Goal: Task Accomplishment & Management: Manage account settings

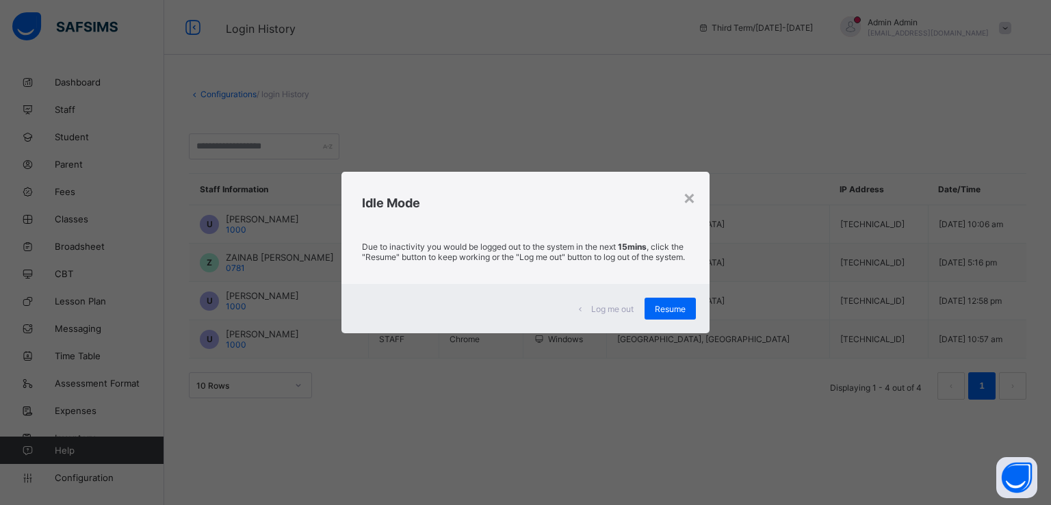
click at [672, 327] on div "Log me out Resume" at bounding box center [526, 308] width 368 height 49
click at [671, 314] on span "Resume" at bounding box center [670, 309] width 31 height 10
click at [652, 312] on div "Resume" at bounding box center [670, 309] width 51 height 22
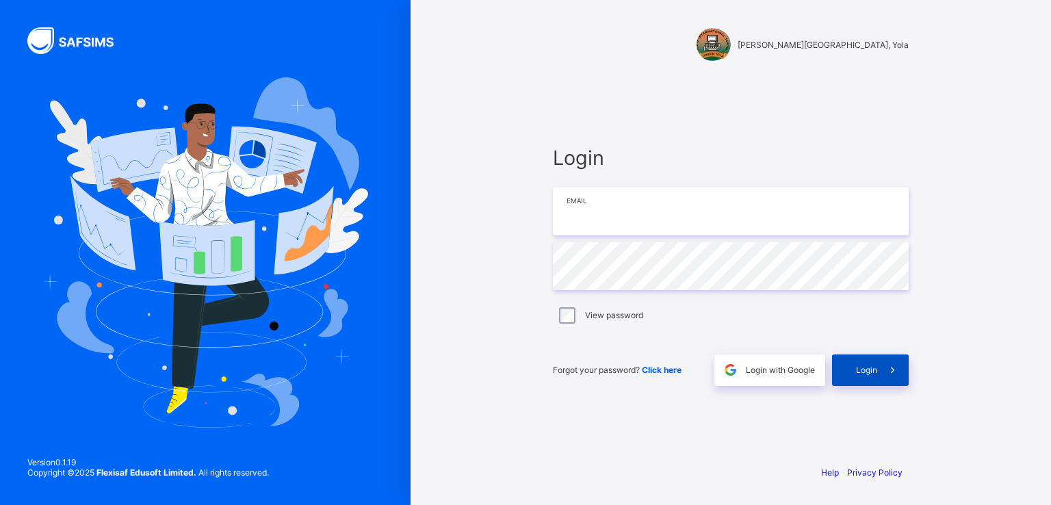
type input "**********"
click at [860, 374] on span "Login" at bounding box center [866, 370] width 21 height 10
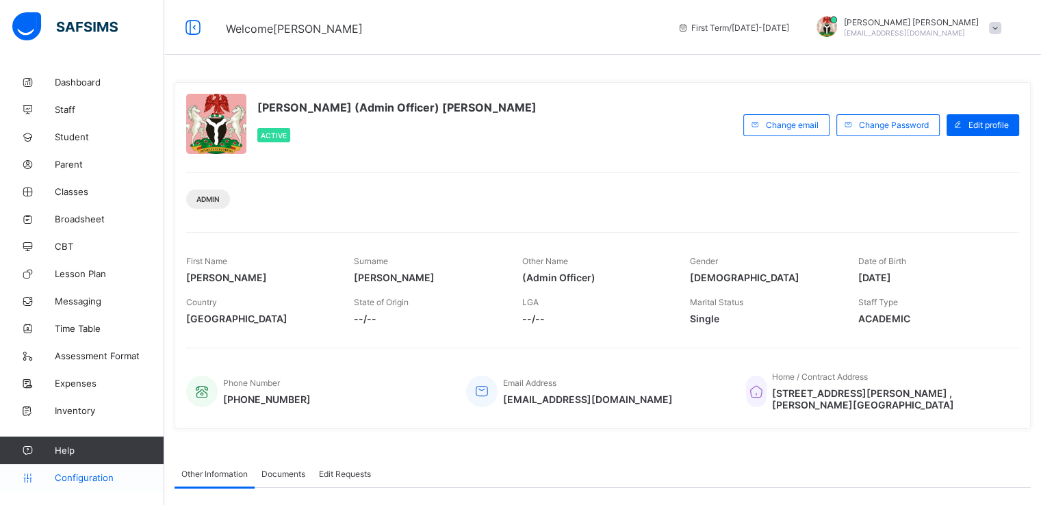
click at [75, 479] on span "Configuration" at bounding box center [109, 477] width 109 height 11
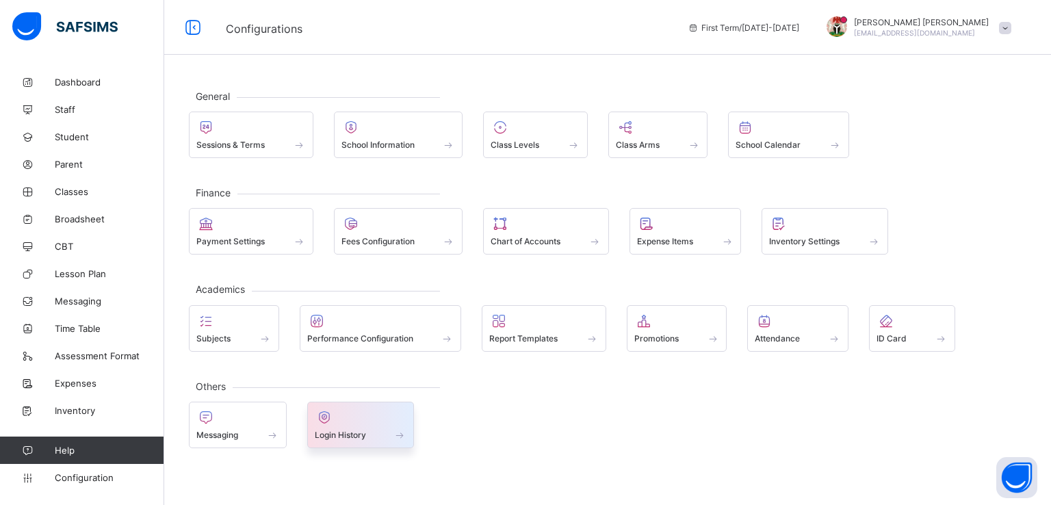
click at [337, 432] on span "Login History" at bounding box center [340, 435] width 51 height 10
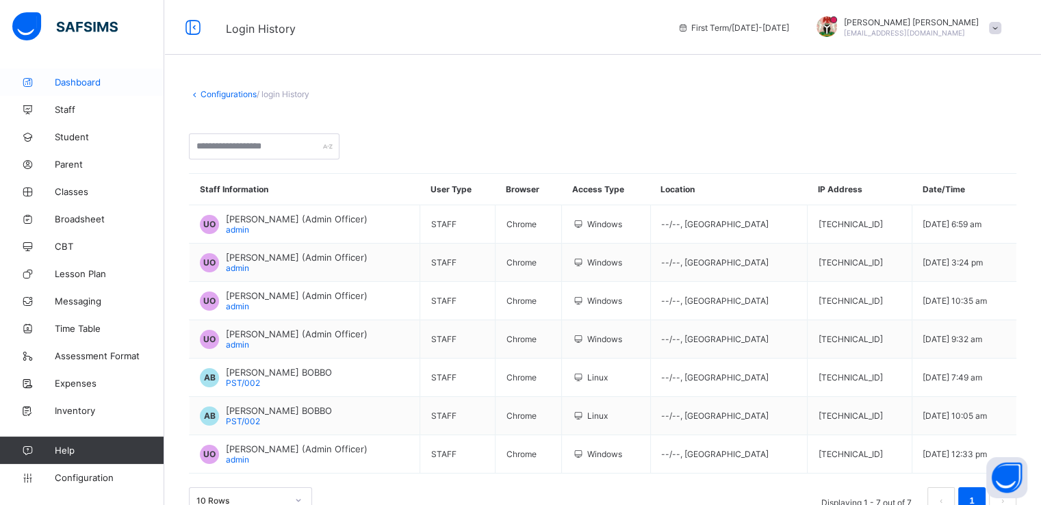
click at [73, 81] on span "Dashboard" at bounding box center [110, 82] width 110 height 11
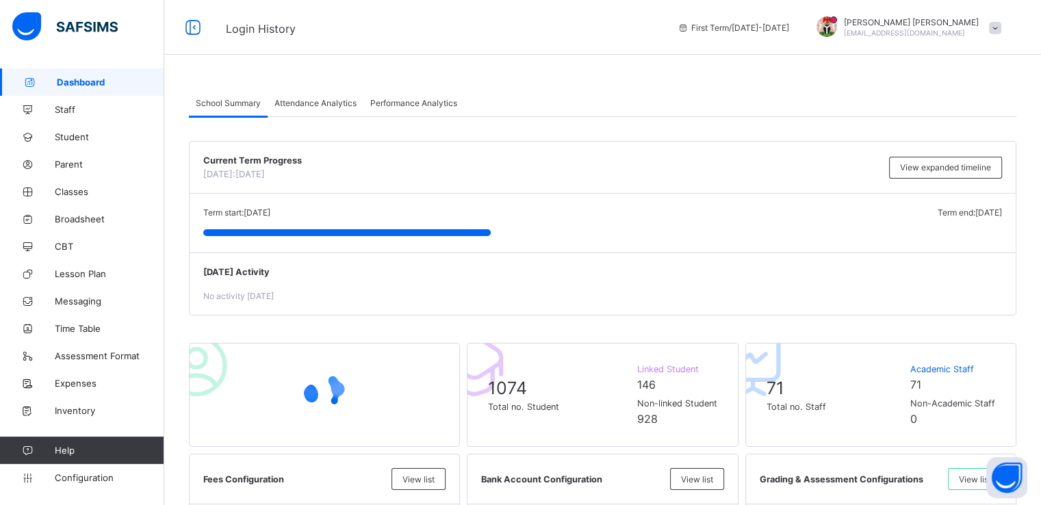
click at [309, 97] on div "Attendance Analytics" at bounding box center [316, 102] width 96 height 27
click at [308, 105] on span "Attendance Analytics" at bounding box center [315, 103] width 82 height 10
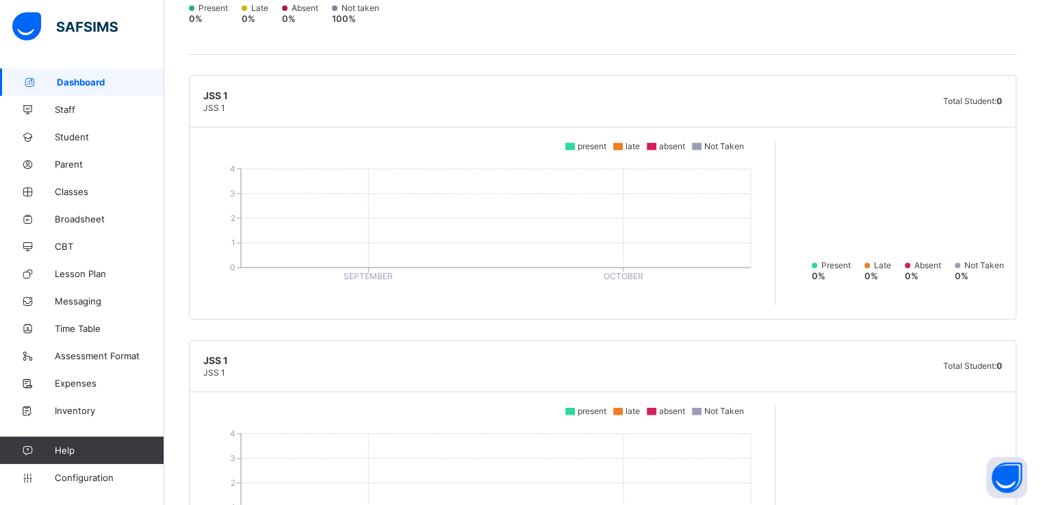
scroll to position [4809, 0]
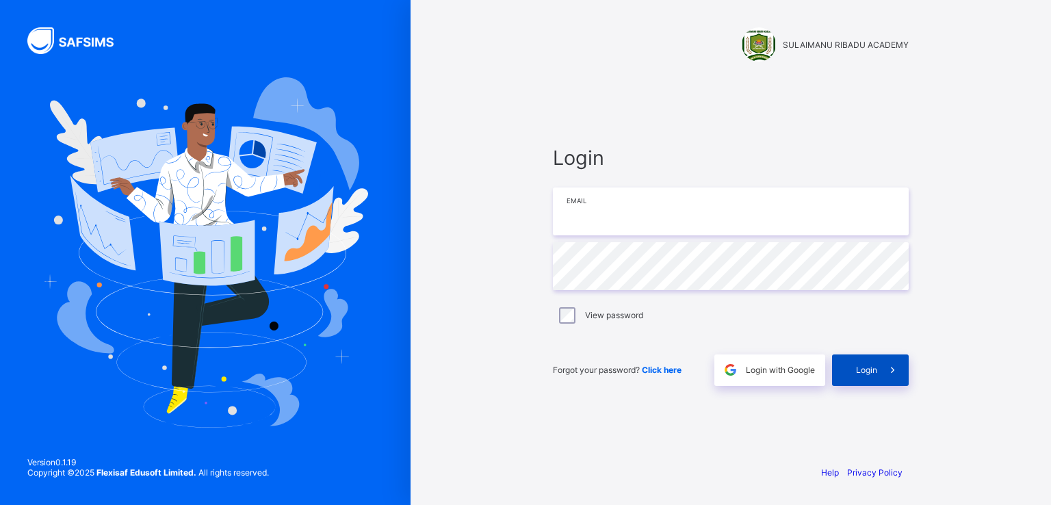
type input "**********"
click at [871, 370] on span "Login" at bounding box center [866, 370] width 21 height 10
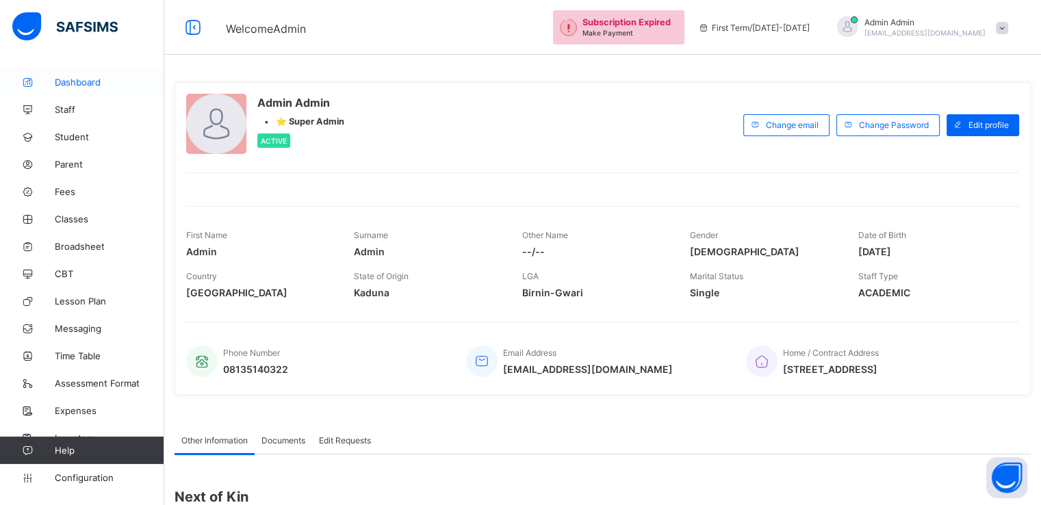
click at [79, 87] on span "Dashboard" at bounding box center [110, 82] width 110 height 11
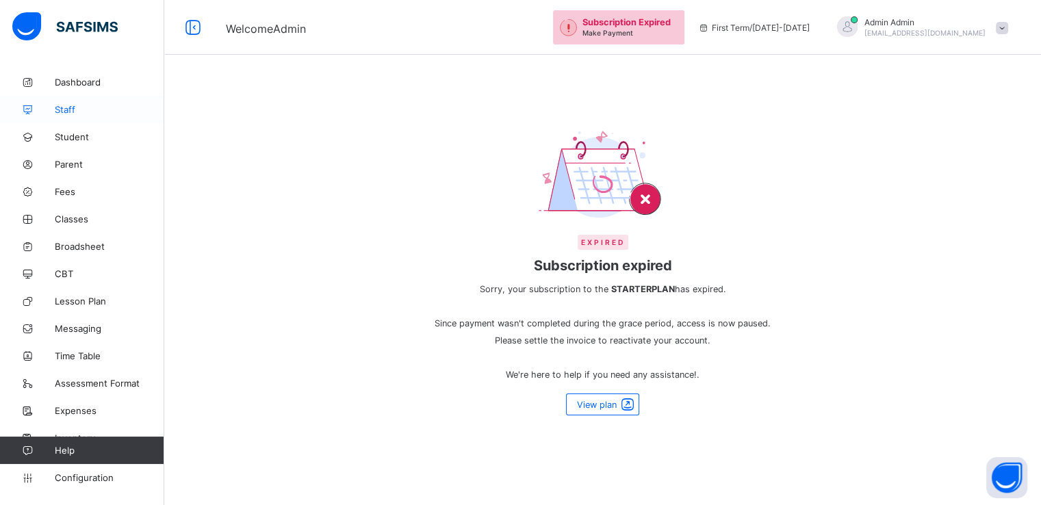
click at [71, 110] on span "Staff" at bounding box center [110, 109] width 110 height 11
click at [70, 138] on span "Student" at bounding box center [110, 136] width 110 height 11
click at [68, 162] on span "Parent" at bounding box center [110, 164] width 110 height 11
click at [85, 475] on span "Configuration" at bounding box center [109, 477] width 109 height 11
click at [76, 419] on link "Expenses" at bounding box center [82, 410] width 164 height 27
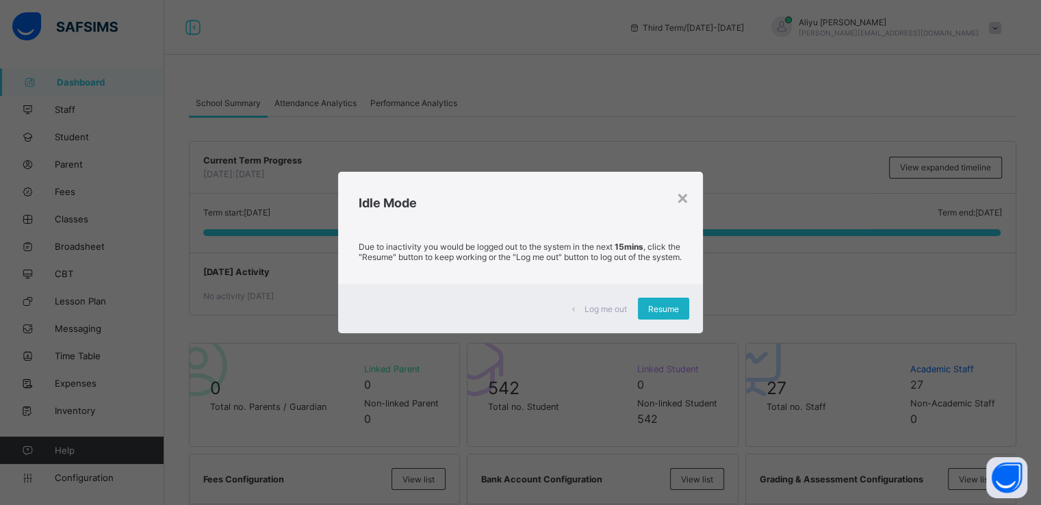
click at [661, 313] on span "Resume" at bounding box center [663, 309] width 31 height 10
click at [660, 320] on div "Resume" at bounding box center [663, 309] width 51 height 22
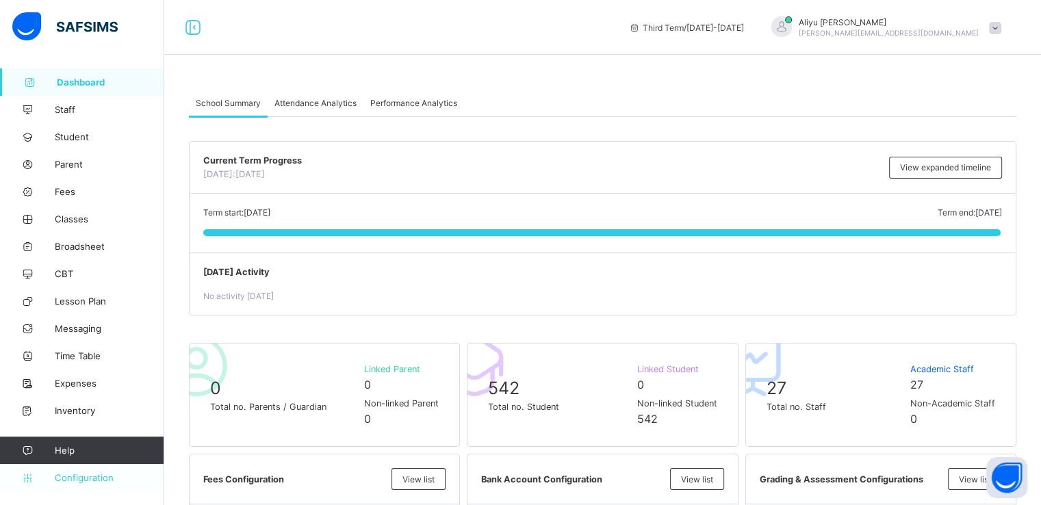
click at [84, 476] on span "Configuration" at bounding box center [109, 477] width 109 height 11
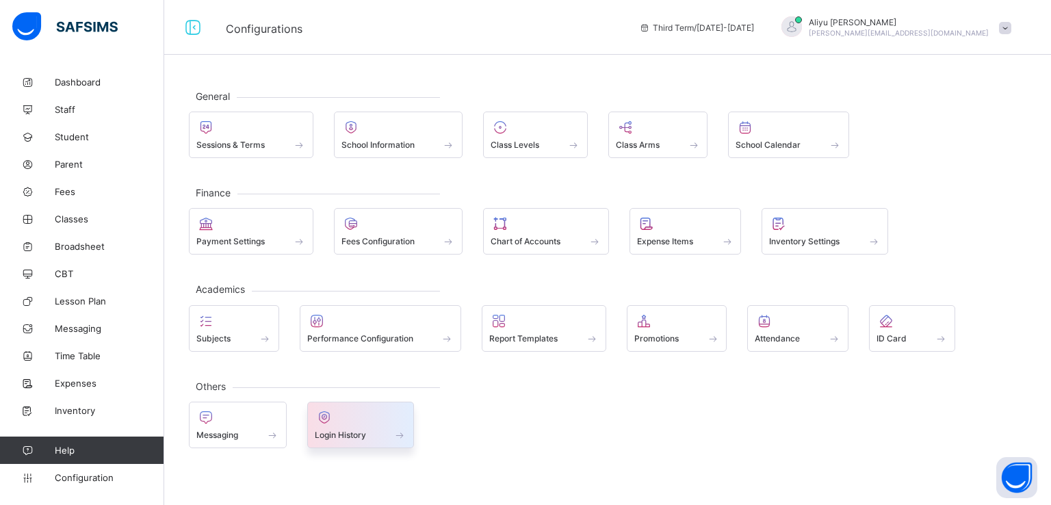
click at [350, 426] on span at bounding box center [361, 427] width 92 height 3
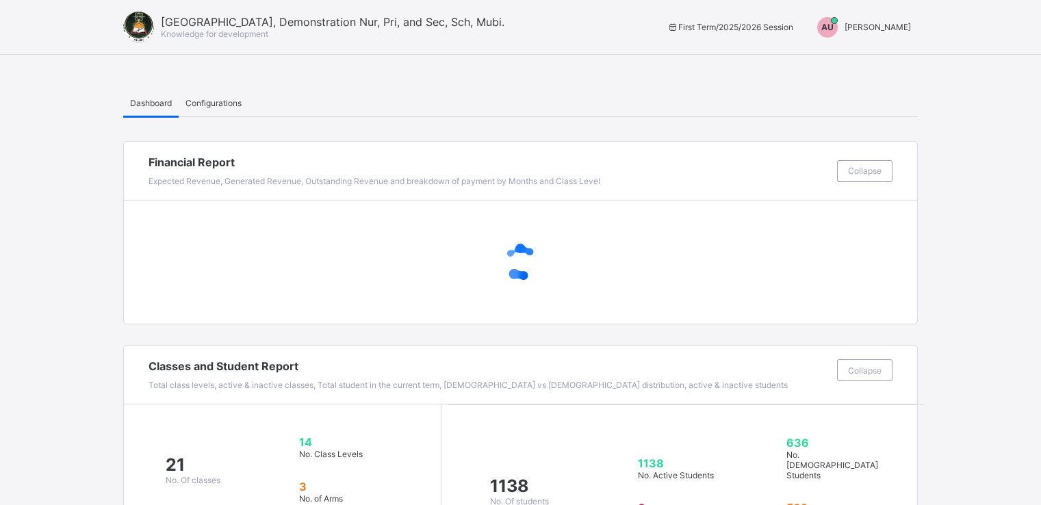
click at [901, 29] on span "[PERSON_NAME]" at bounding box center [878, 27] width 66 height 10
click at [873, 55] on span "Switch to Admin View" at bounding box center [860, 59] width 104 height 16
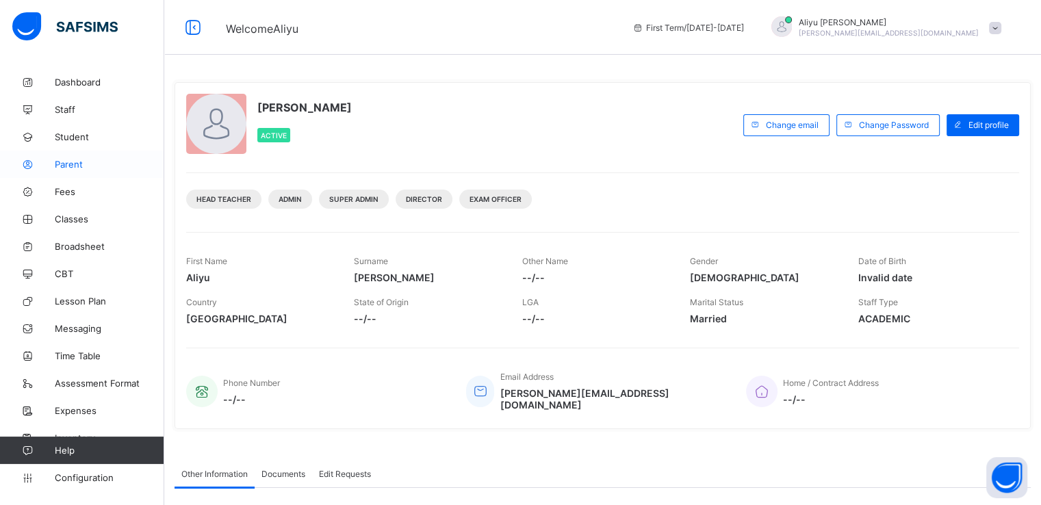
click at [69, 162] on span "Parent" at bounding box center [110, 164] width 110 height 11
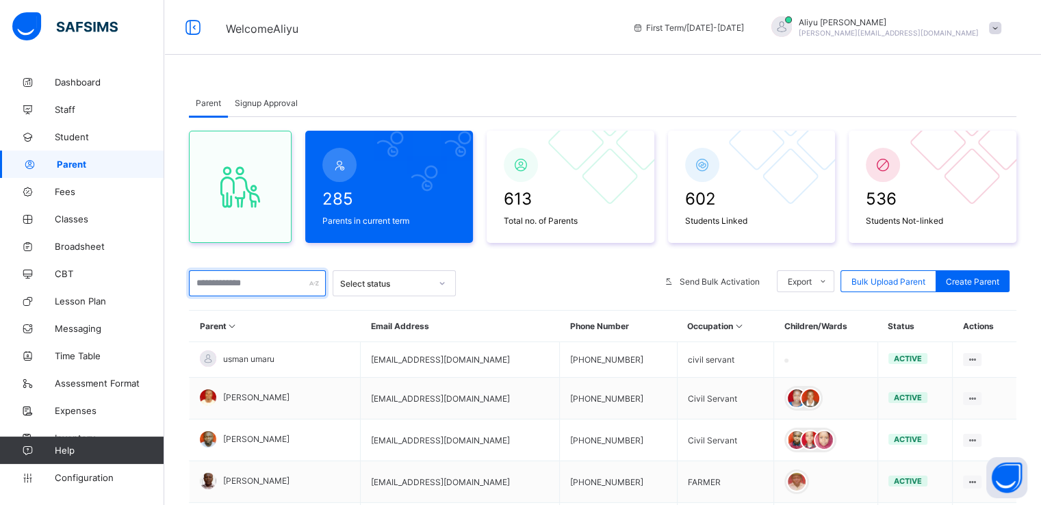
click at [240, 286] on input "text" at bounding box center [257, 283] width 137 height 26
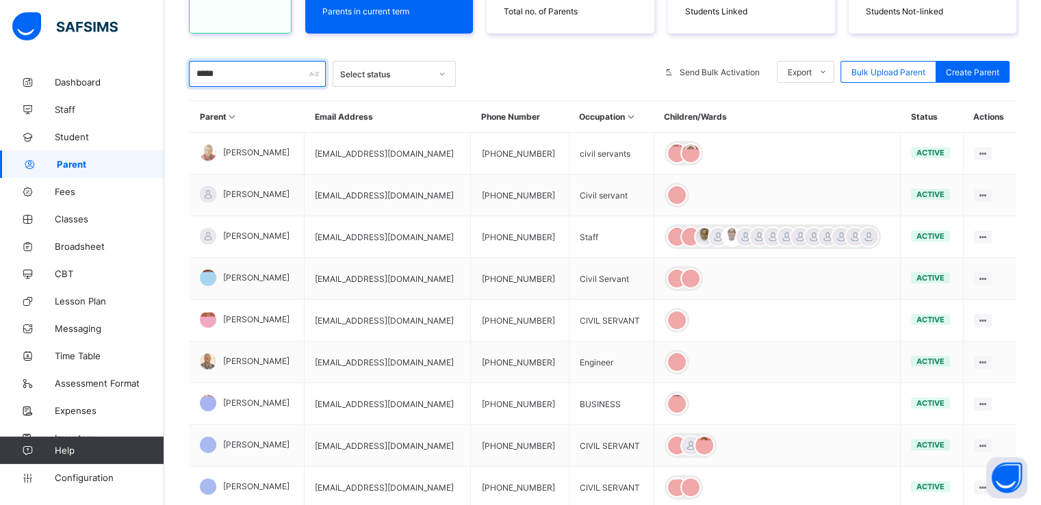
scroll to position [212, 0]
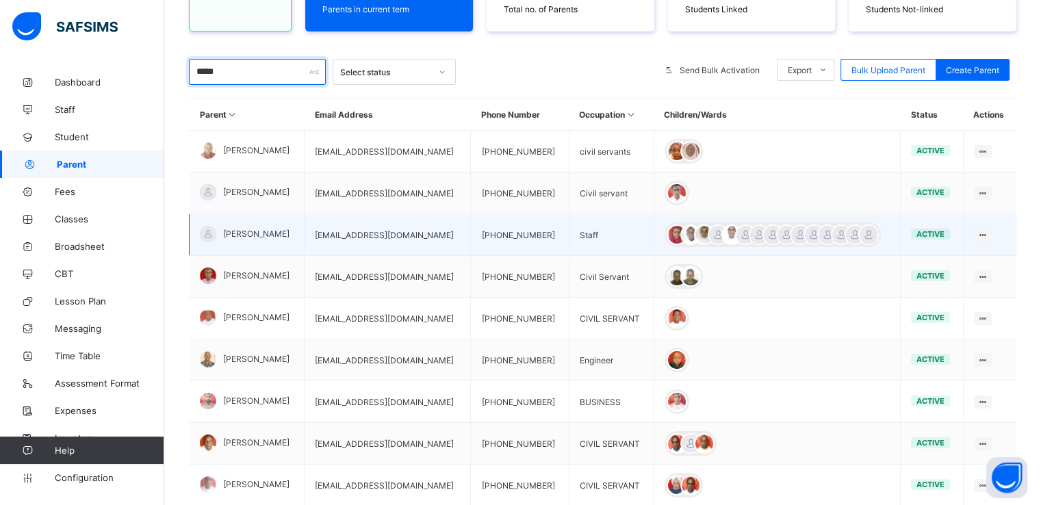
type input "*****"
click at [233, 229] on span "Aliyu Umar" at bounding box center [256, 234] width 66 height 10
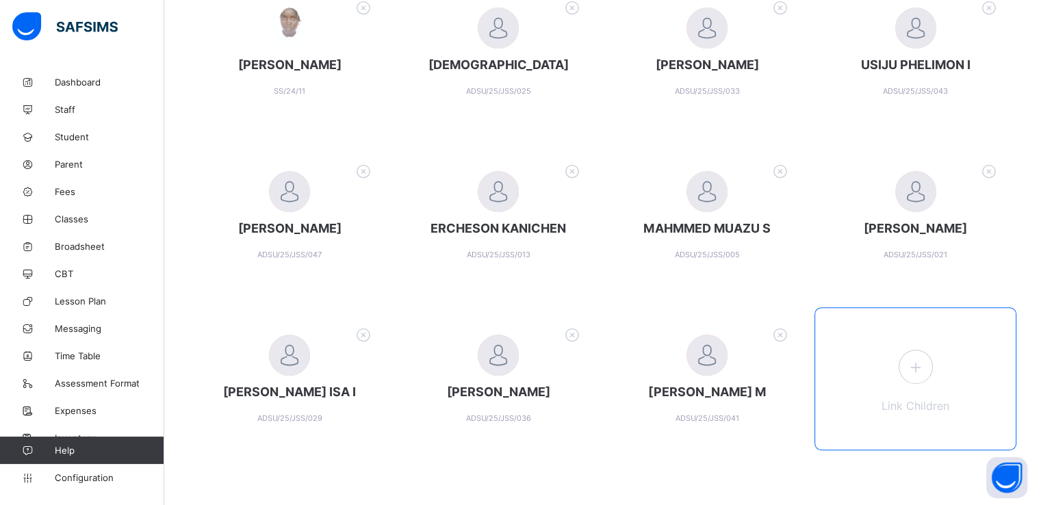
scroll to position [520, 0]
click at [926, 365] on icon at bounding box center [915, 367] width 25 height 21
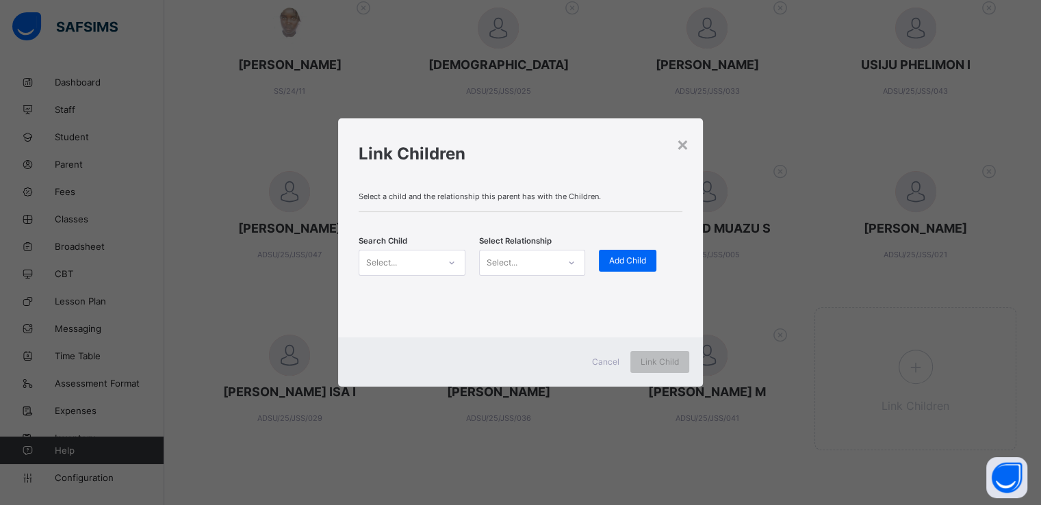
click at [437, 262] on div "Select..." at bounding box center [398, 262] width 79 height 19
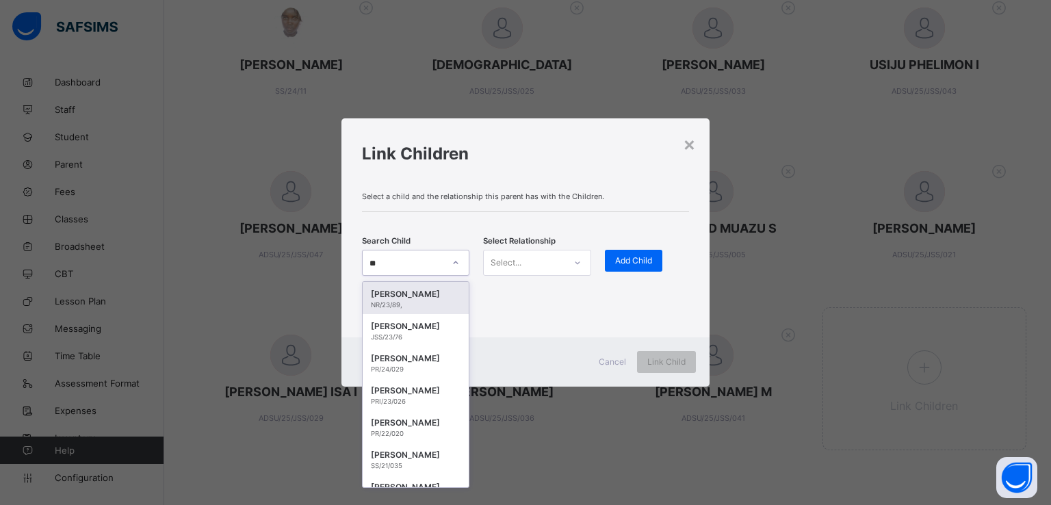
type input "***"
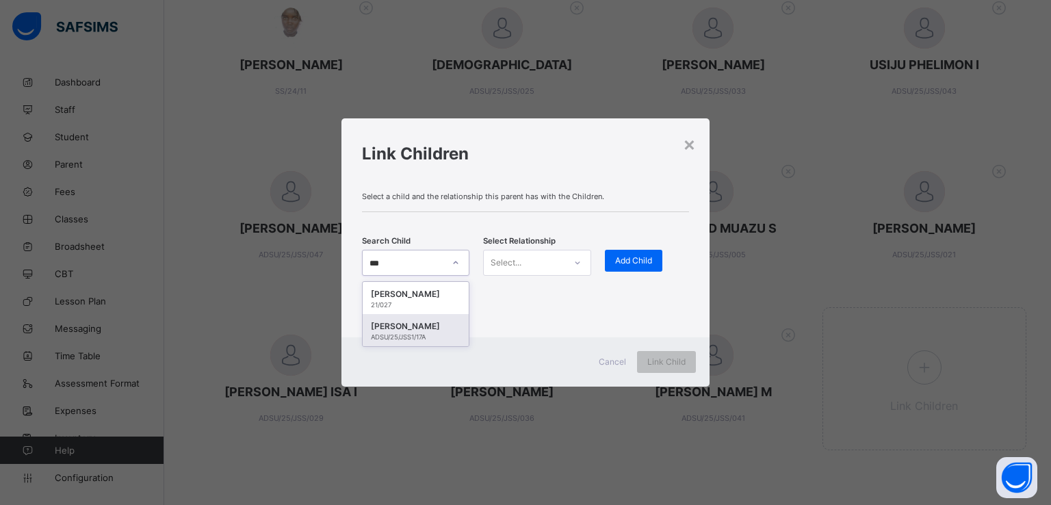
click at [404, 324] on div "HALIMA ZANNA" at bounding box center [416, 327] width 90 height 14
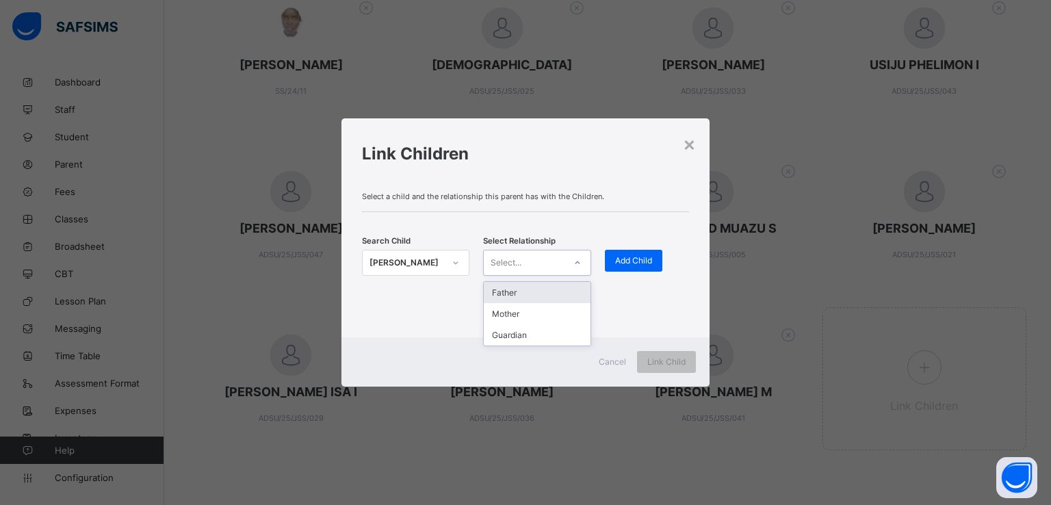
click at [550, 266] on div "Select..." at bounding box center [524, 262] width 80 height 19
click at [501, 336] on div "Guardian" at bounding box center [537, 334] width 106 height 21
click at [632, 262] on span "Add Child" at bounding box center [633, 260] width 37 height 10
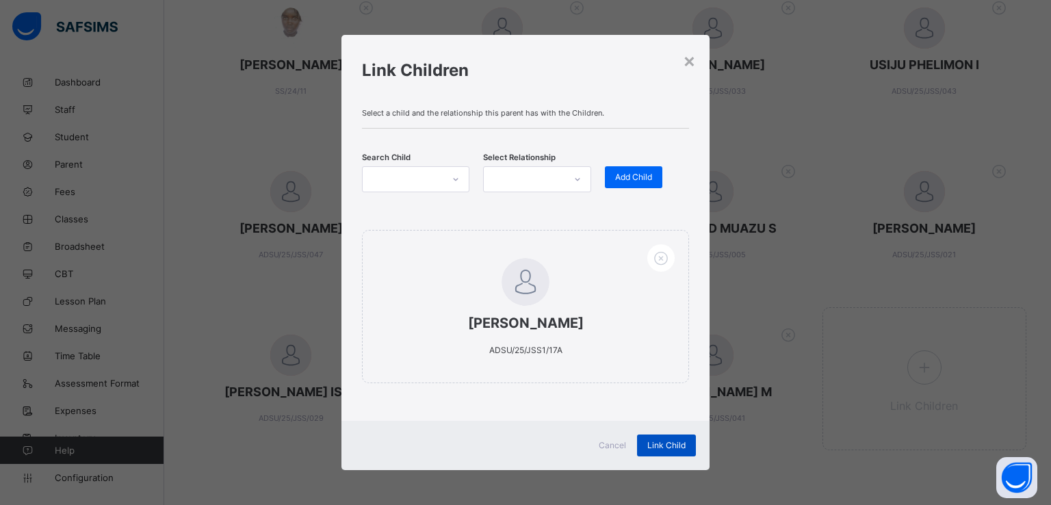
click at [654, 452] on div "Link Child" at bounding box center [666, 446] width 59 height 22
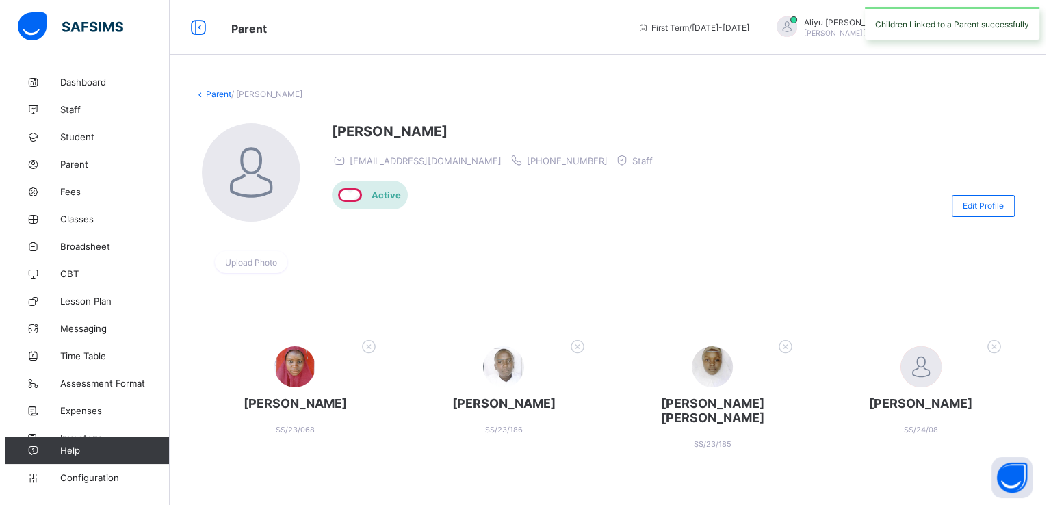
scroll to position [674, 0]
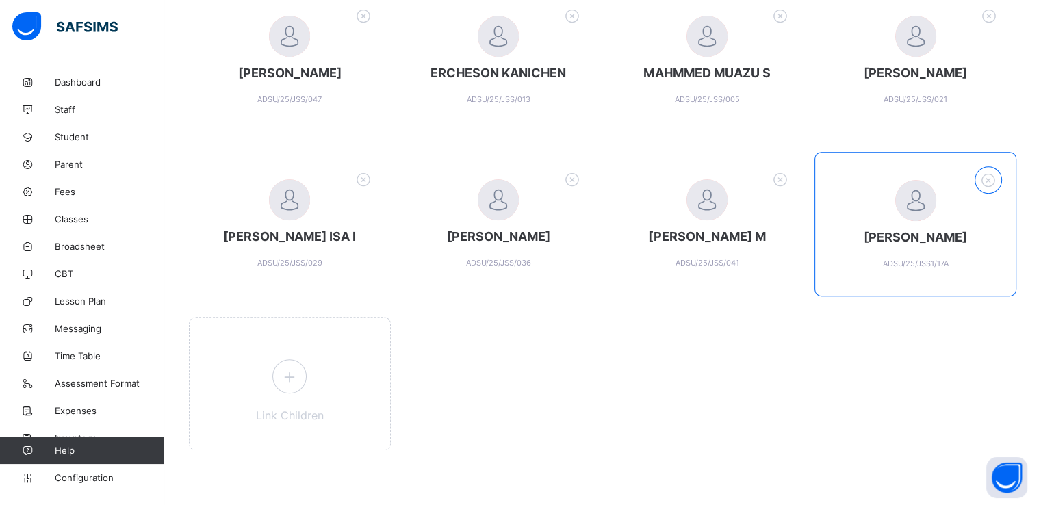
click at [999, 184] on icon at bounding box center [988, 180] width 21 height 18
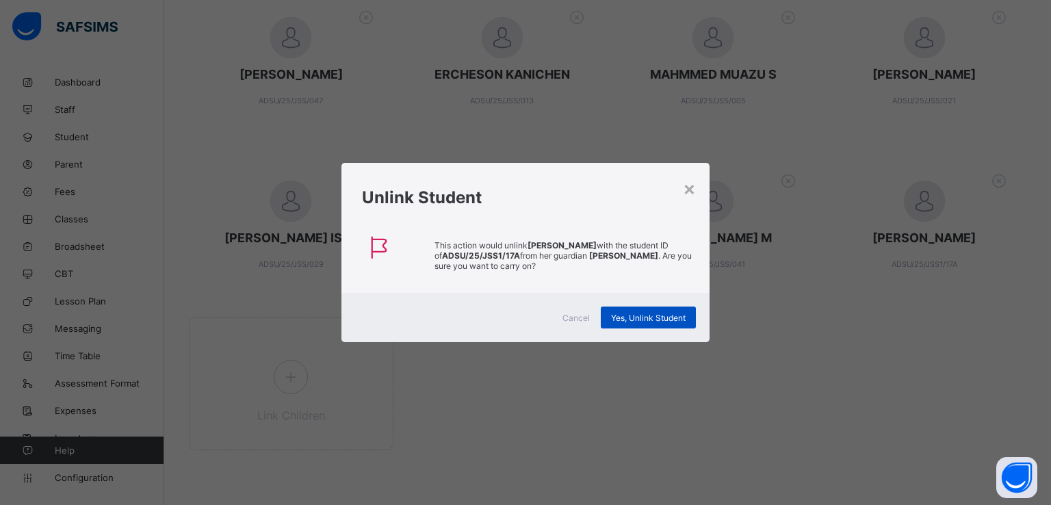
click at [643, 316] on span "Yes, Unlink Student" at bounding box center [648, 318] width 75 height 10
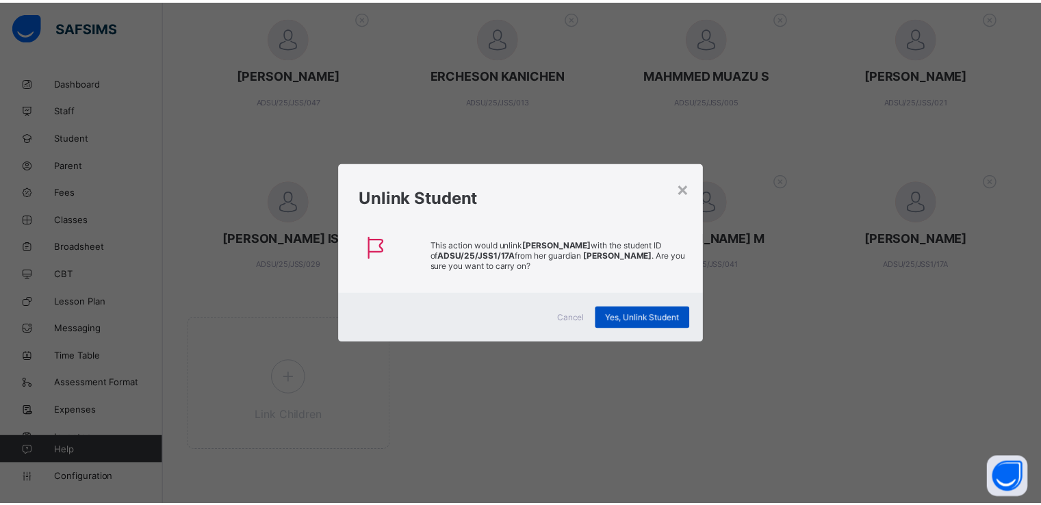
scroll to position [0, 0]
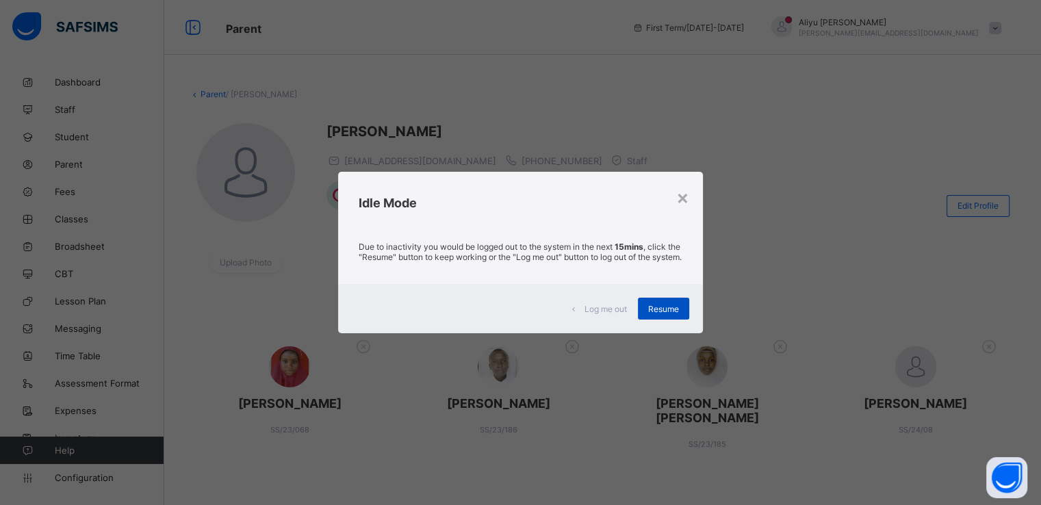
click at [661, 314] on span "Resume" at bounding box center [663, 309] width 31 height 10
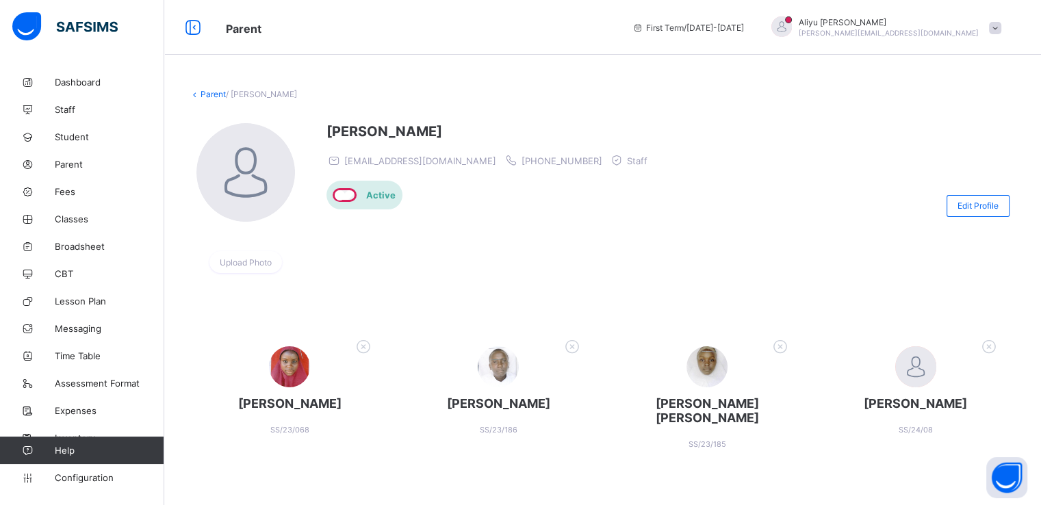
click at [1001, 25] on span at bounding box center [995, 28] width 12 height 12
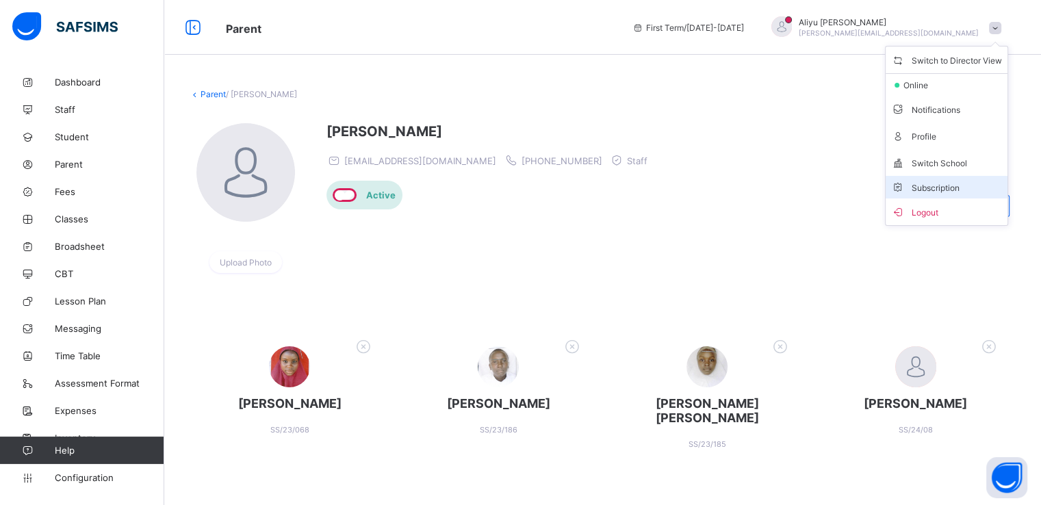
click at [927, 188] on span "Subscription" at bounding box center [925, 188] width 68 height 10
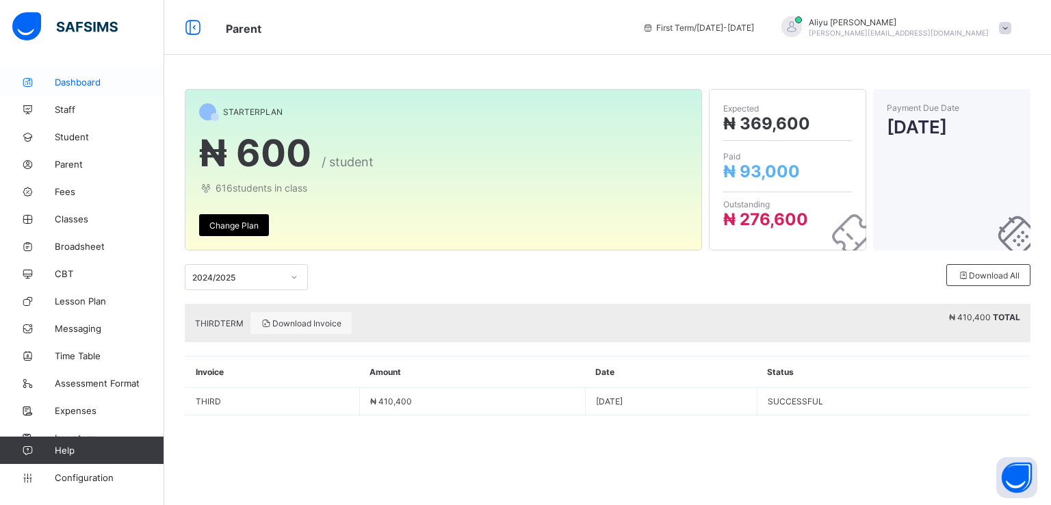
click at [70, 87] on span "Dashboard" at bounding box center [110, 82] width 110 height 11
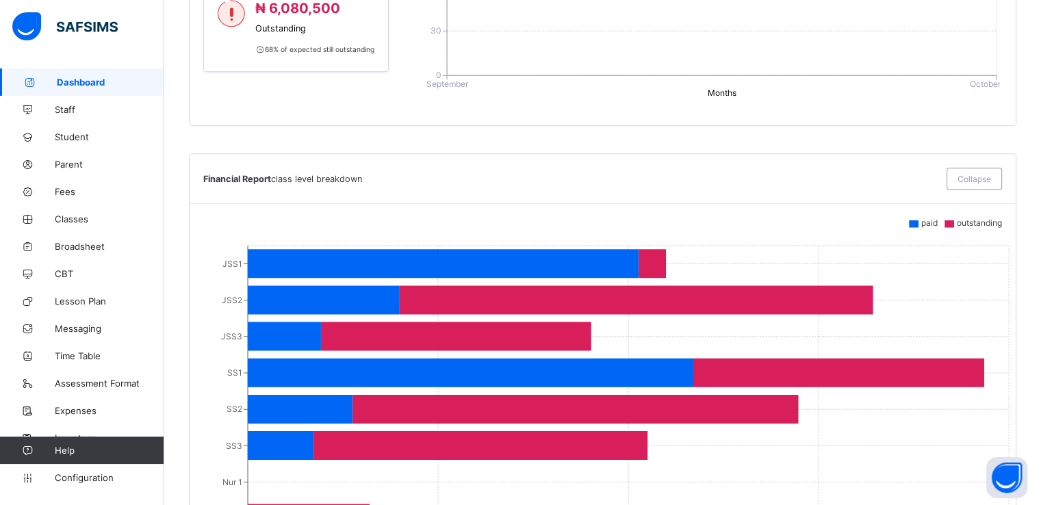
scroll to position [862, 0]
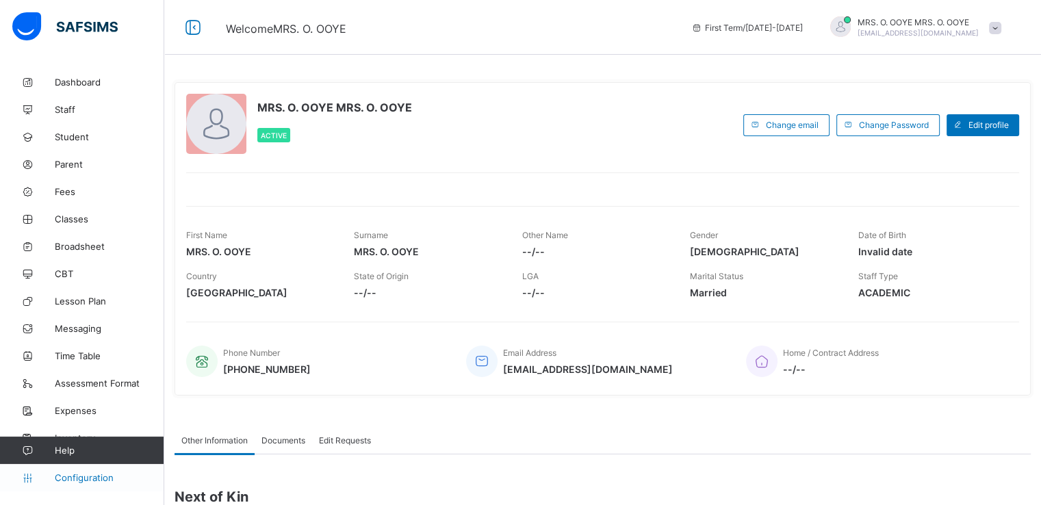
click at [69, 476] on span "Configuration" at bounding box center [109, 477] width 109 height 11
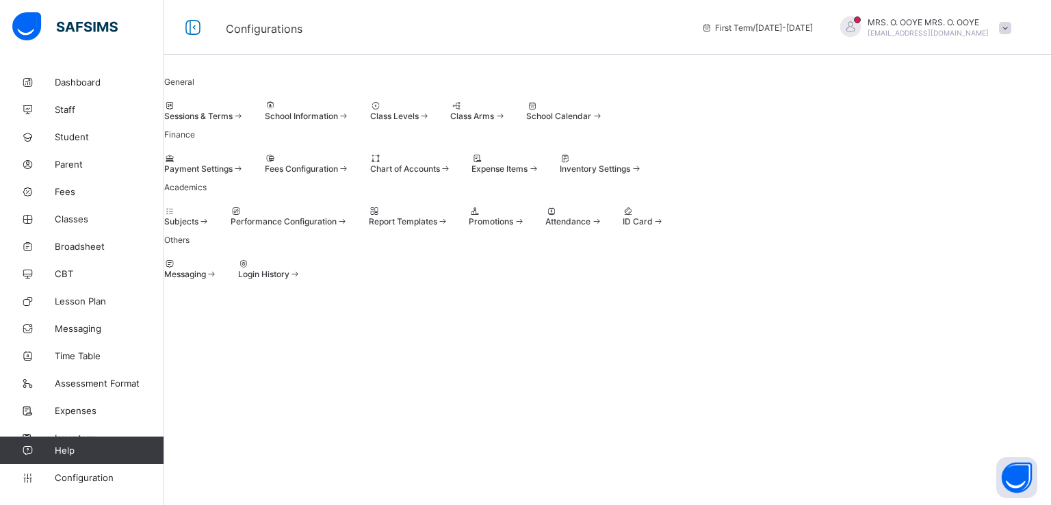
click at [238, 269] on span at bounding box center [238, 269] width 0 height 0
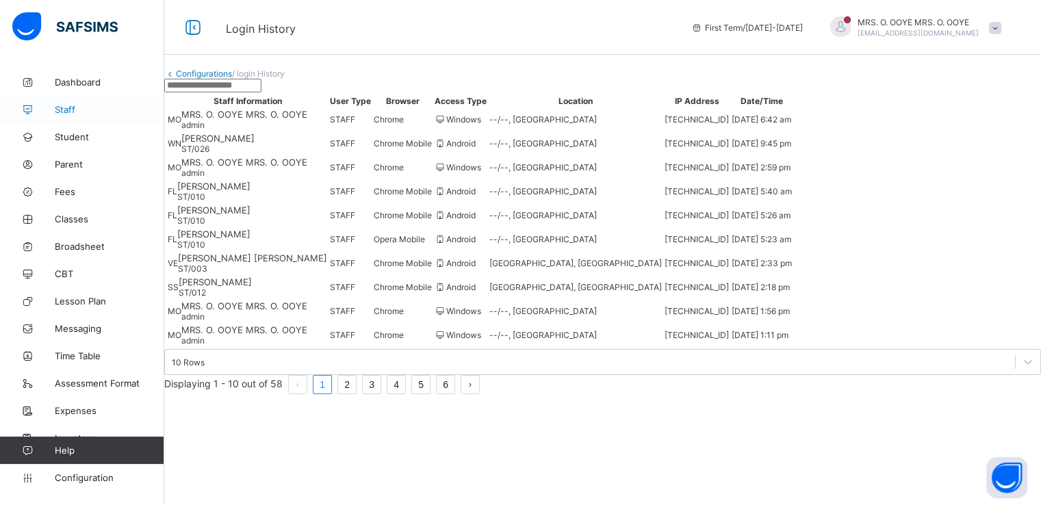
click at [68, 109] on span "Staff" at bounding box center [110, 109] width 110 height 11
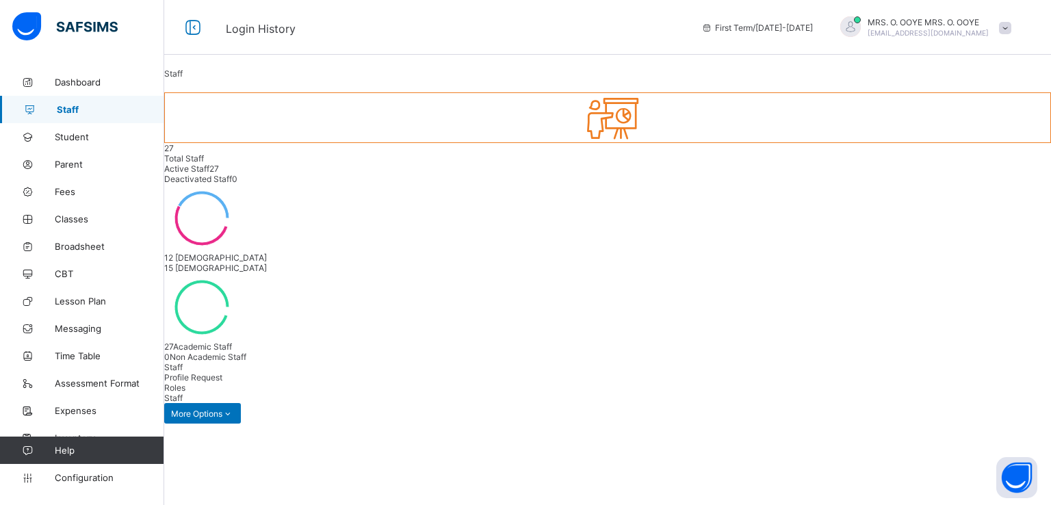
click at [222, 372] on span "Profile Request" at bounding box center [193, 377] width 58 height 10
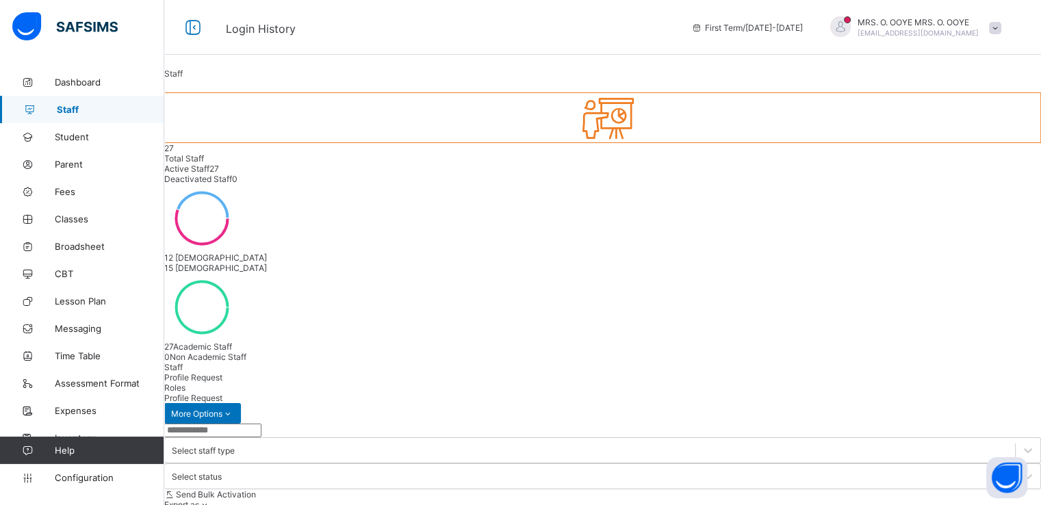
scroll to position [188, 0]
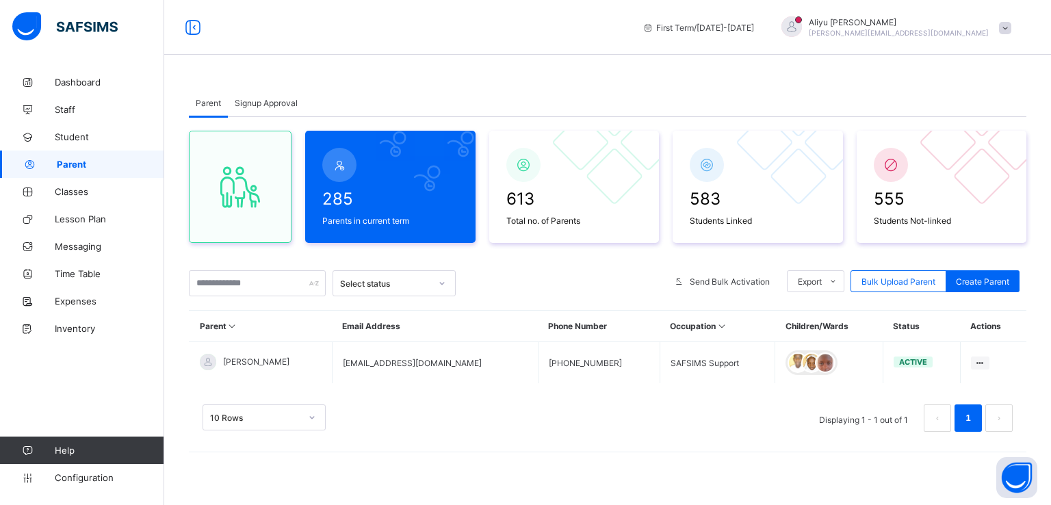
click at [79, 474] on span "Configuration" at bounding box center [109, 477] width 109 height 11
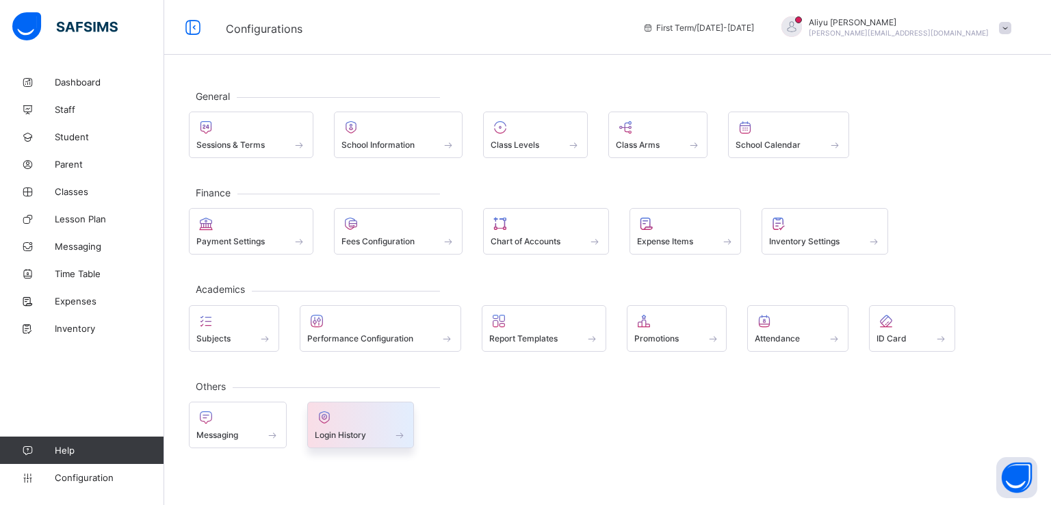
click at [342, 431] on span "Login History" at bounding box center [340, 435] width 51 height 10
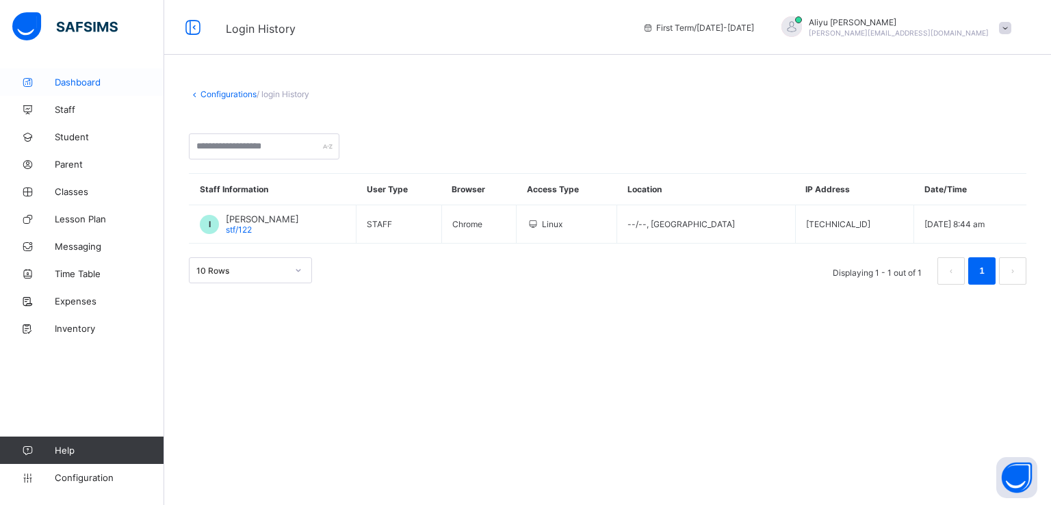
click at [71, 84] on span "Dashboard" at bounding box center [110, 82] width 110 height 11
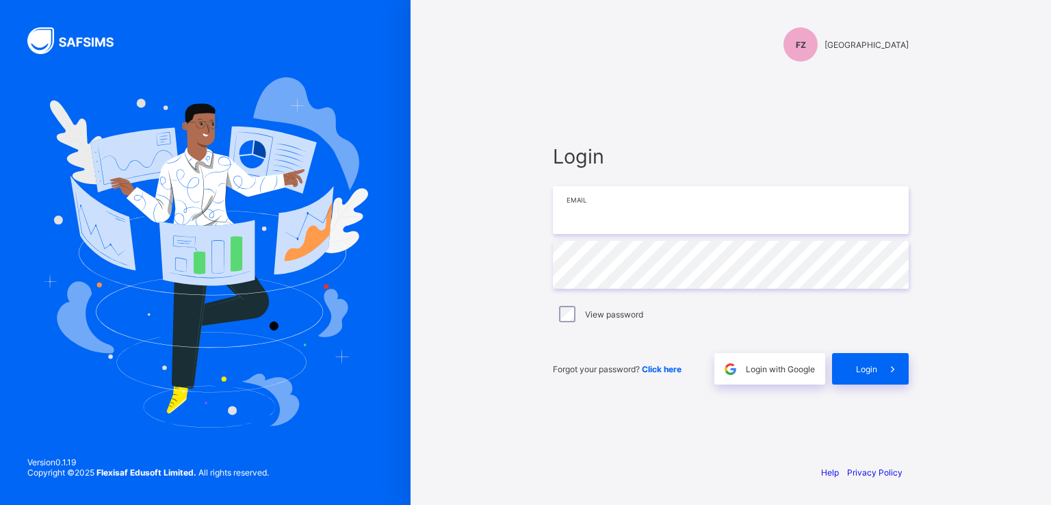
type input "**********"
click at [873, 366] on span "Login" at bounding box center [866, 369] width 21 height 10
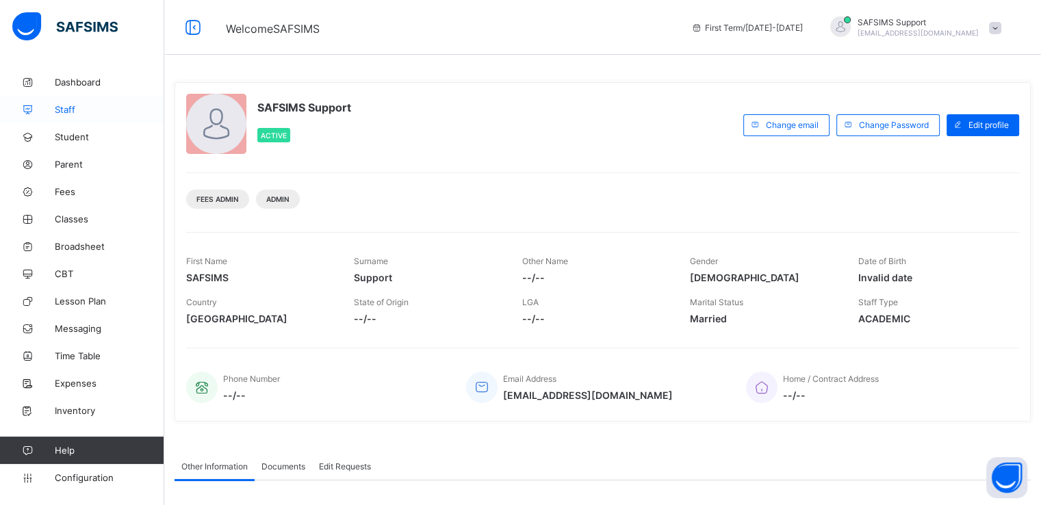
click at [70, 118] on link "Staff" at bounding box center [82, 109] width 164 height 27
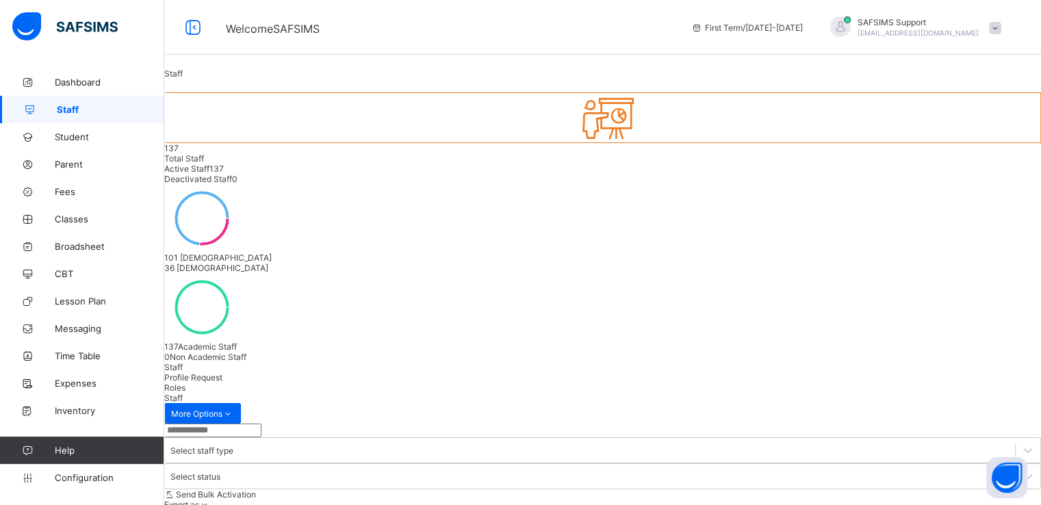
click at [222, 372] on span "Profile Request" at bounding box center [193, 377] width 58 height 10
click at [74, 134] on span "Student" at bounding box center [110, 136] width 110 height 11
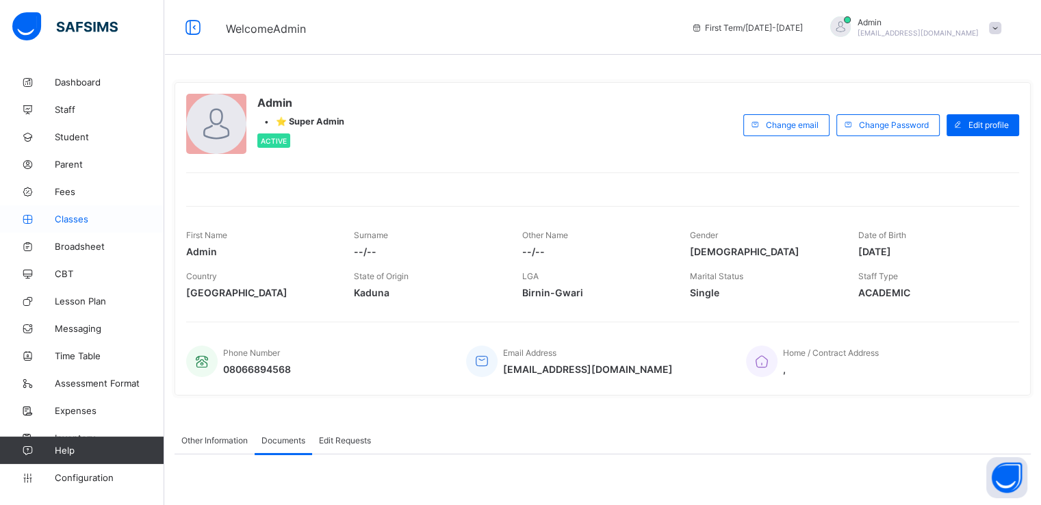
click at [62, 216] on span "Classes" at bounding box center [110, 219] width 110 height 11
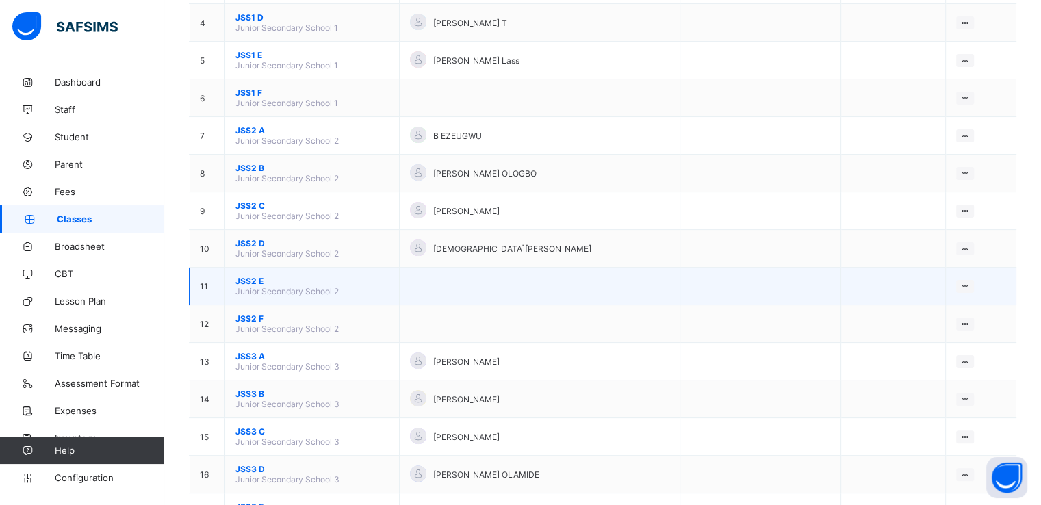
scroll to position [271, 0]
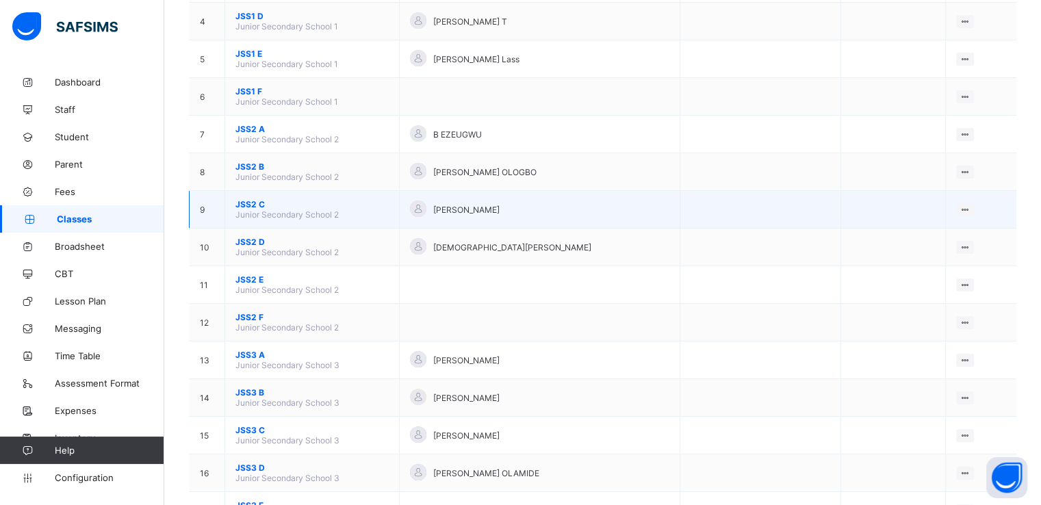
click at [248, 205] on span "JSS2 C" at bounding box center [311, 204] width 153 height 10
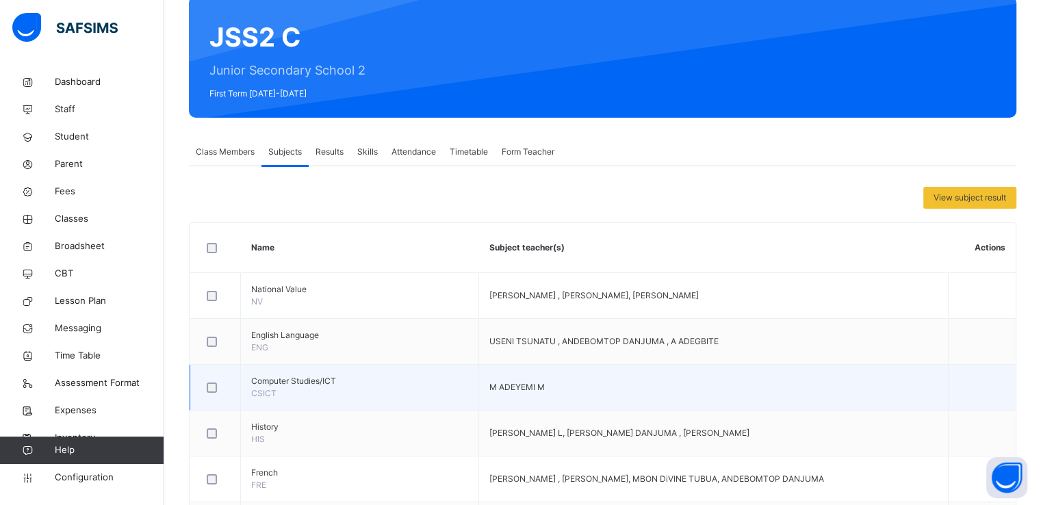
scroll to position [118, 0]
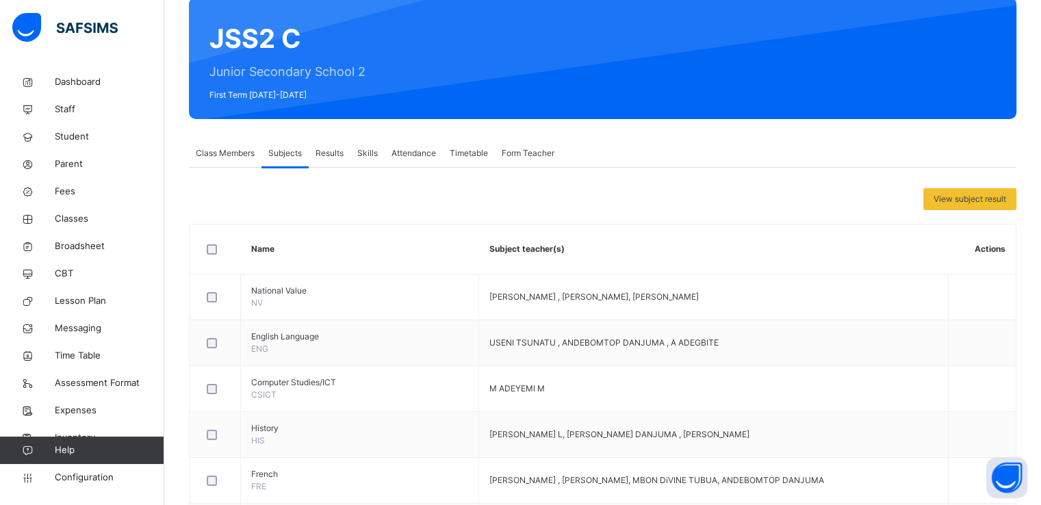
click at [335, 146] on div "Results" at bounding box center [330, 153] width 42 height 27
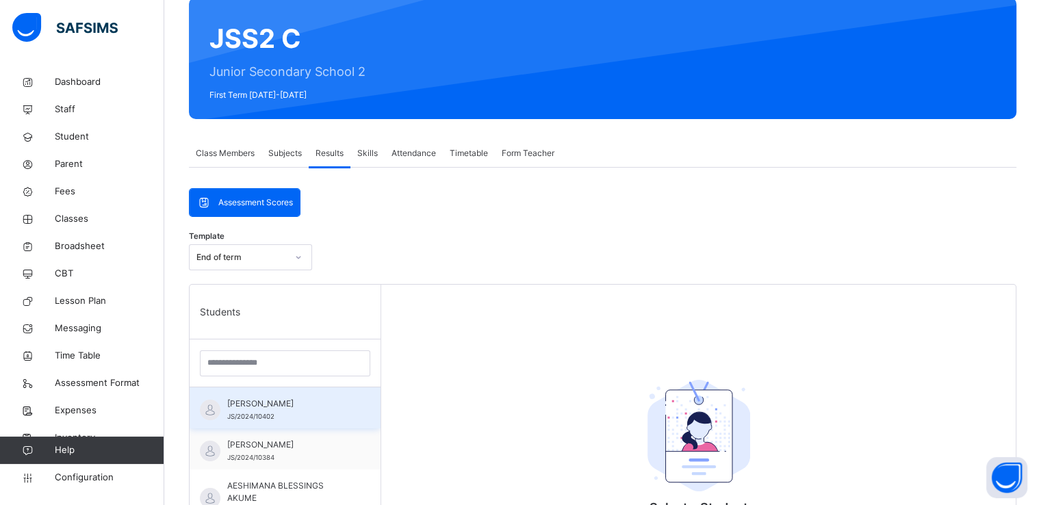
click at [271, 405] on span "[PERSON_NAME]" at bounding box center [288, 404] width 123 height 12
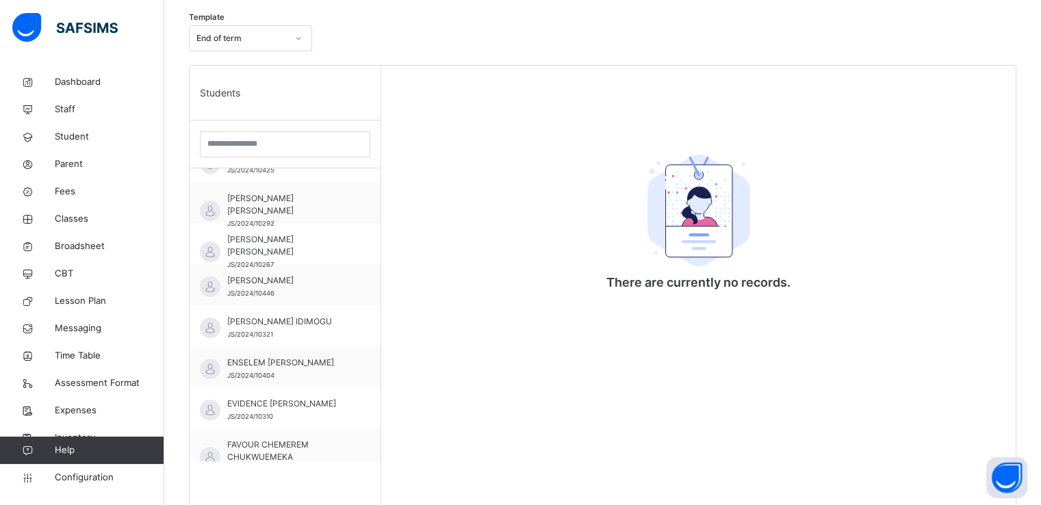
scroll to position [337, 0]
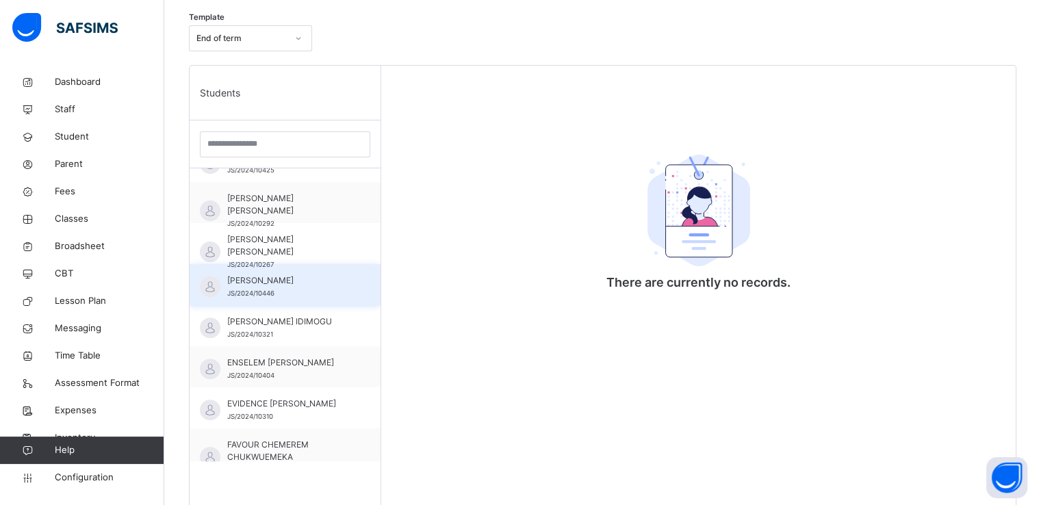
click at [290, 272] on div "[PERSON_NAME] JS/2024/10446" at bounding box center [285, 284] width 191 height 41
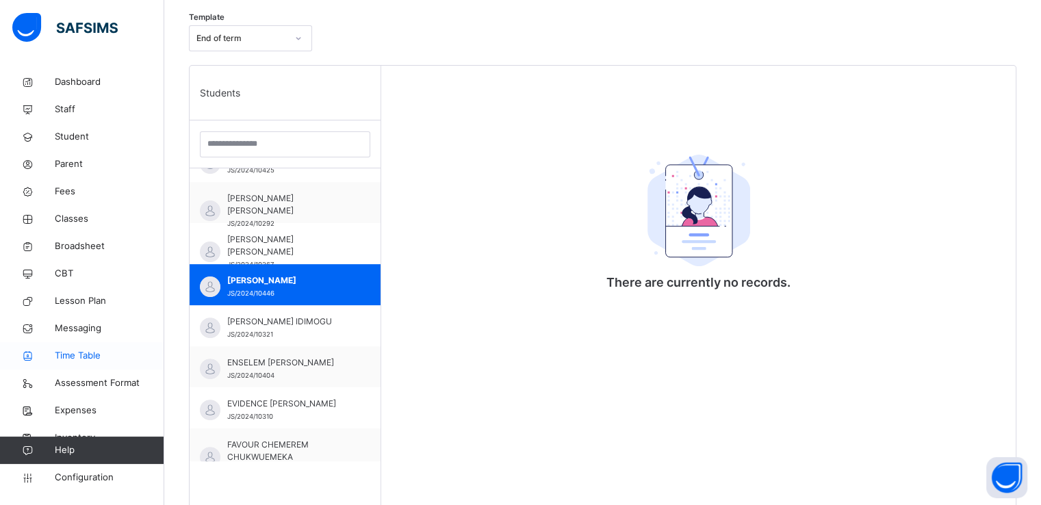
scroll to position [427, 0]
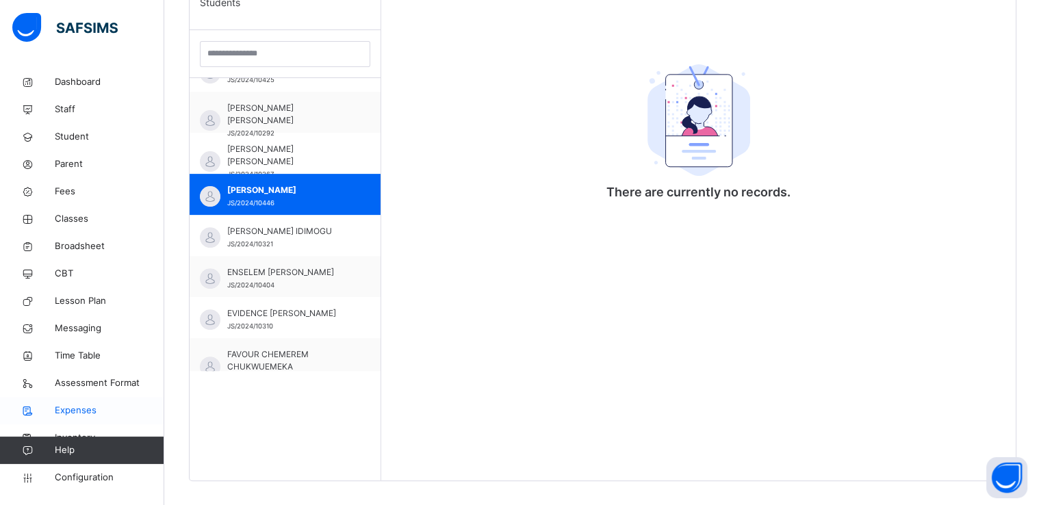
click at [65, 412] on span "Expenses" at bounding box center [110, 411] width 110 height 14
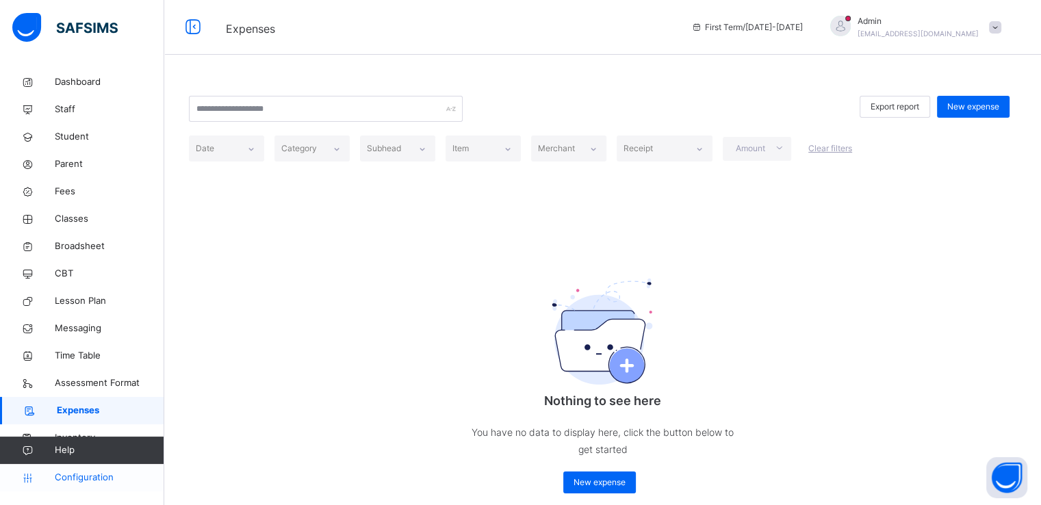
click at [77, 474] on span "Configuration" at bounding box center [109, 478] width 109 height 14
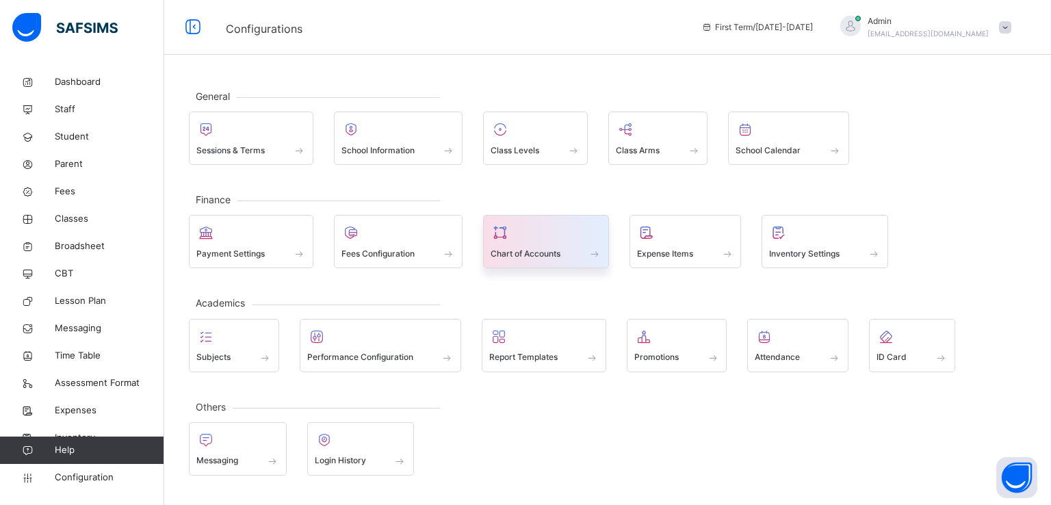
click at [530, 239] on div at bounding box center [546, 232] width 111 height 21
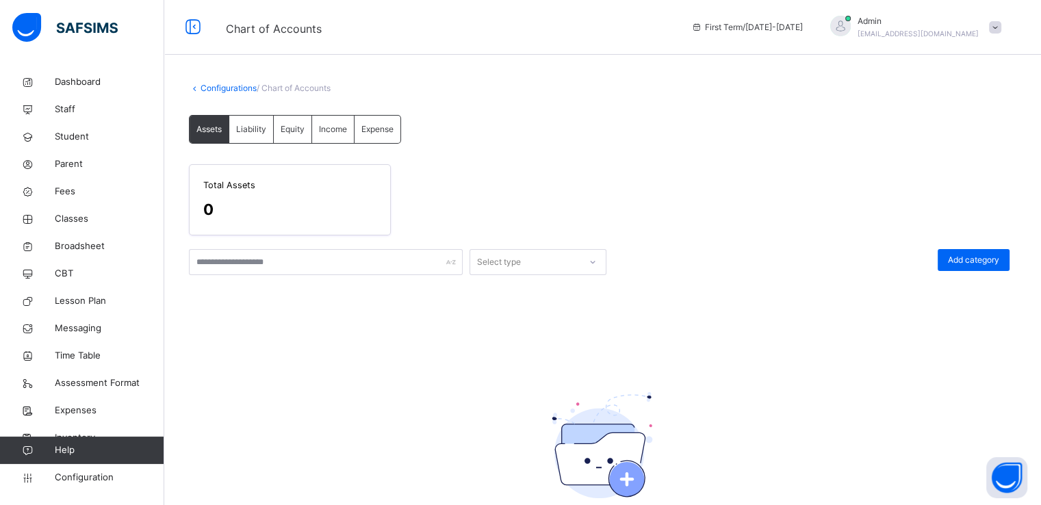
click at [383, 129] on span "Expense" at bounding box center [377, 129] width 32 height 12
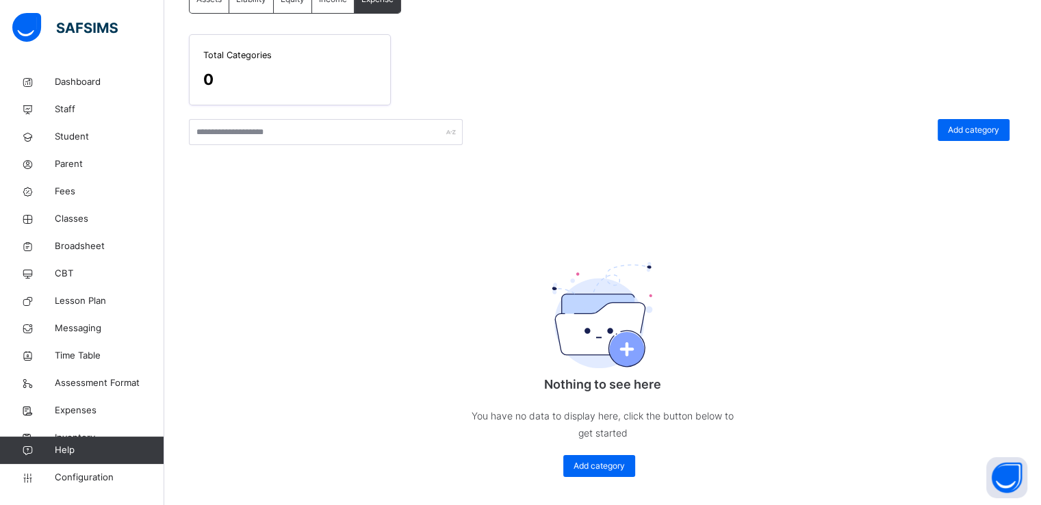
scroll to position [134, 0]
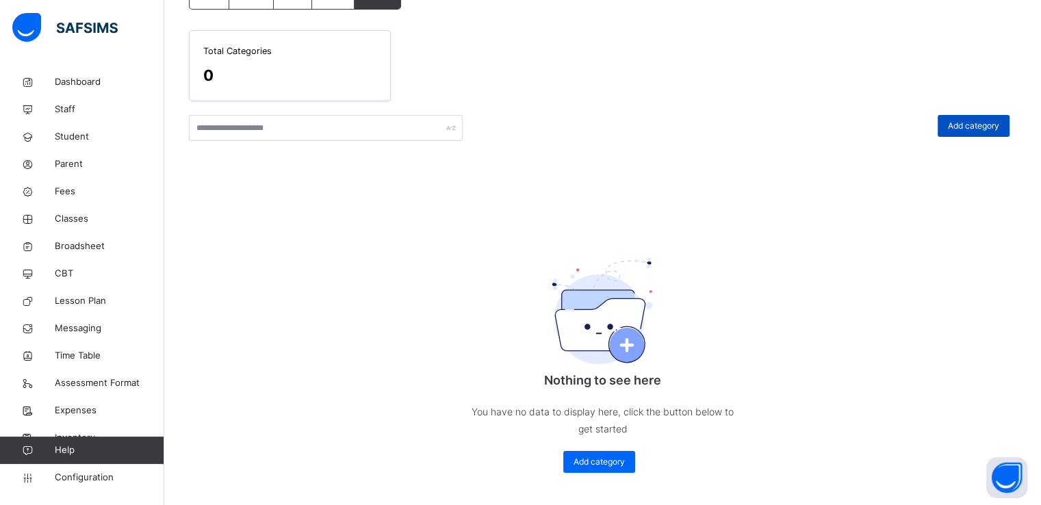
click at [977, 130] on span "Add category" at bounding box center [973, 126] width 51 height 12
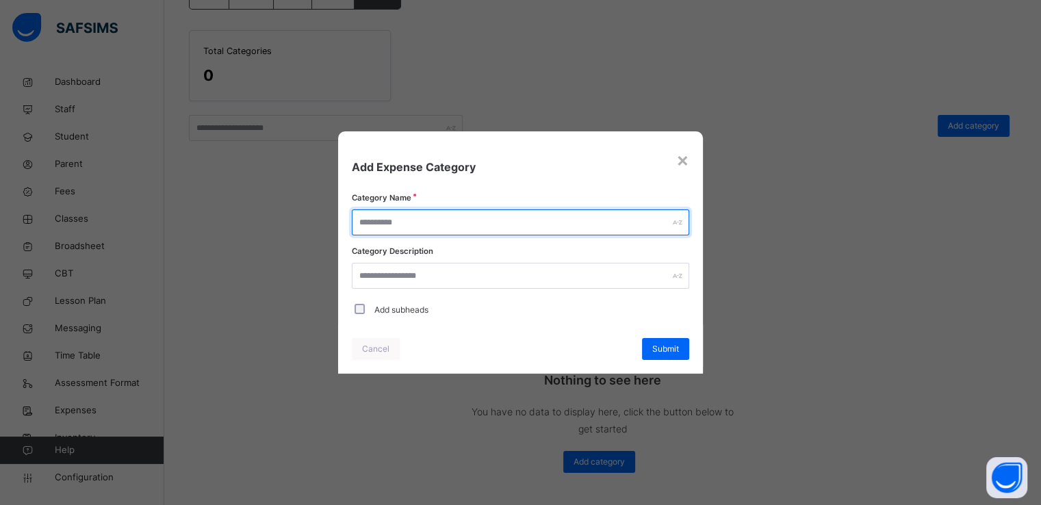
click at [590, 227] on input "text" at bounding box center [520, 222] width 337 height 26
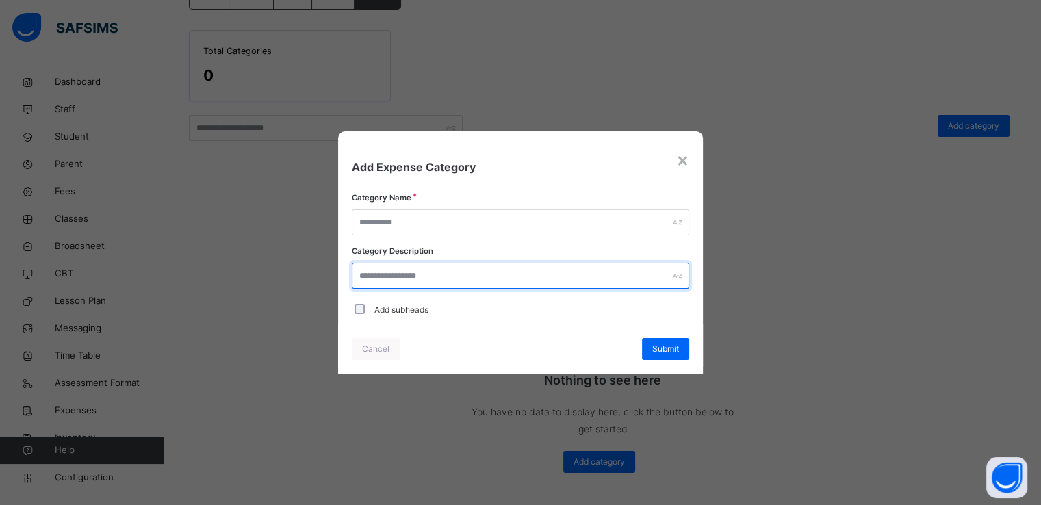
click at [544, 273] on input "text" at bounding box center [520, 276] width 337 height 26
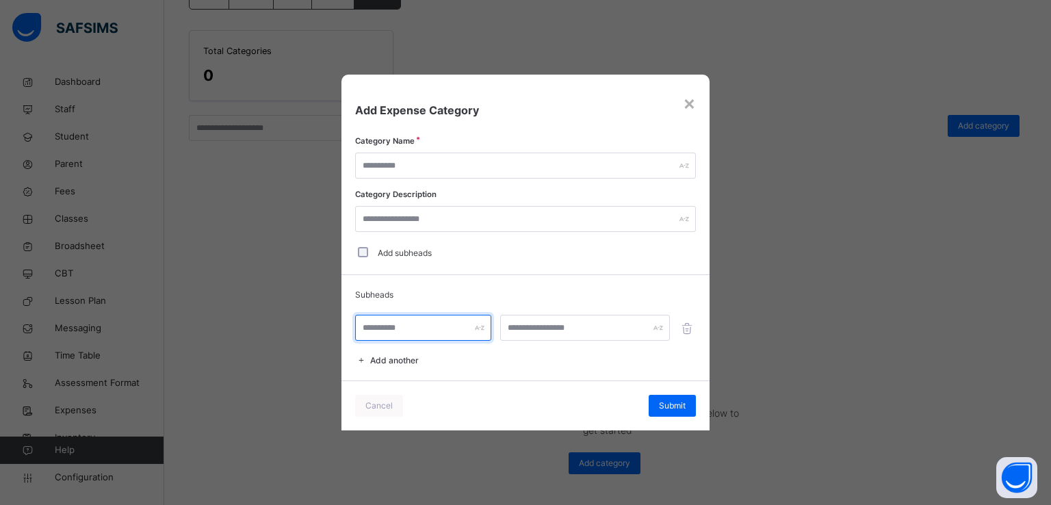
click at [384, 324] on input "text" at bounding box center [423, 328] width 136 height 26
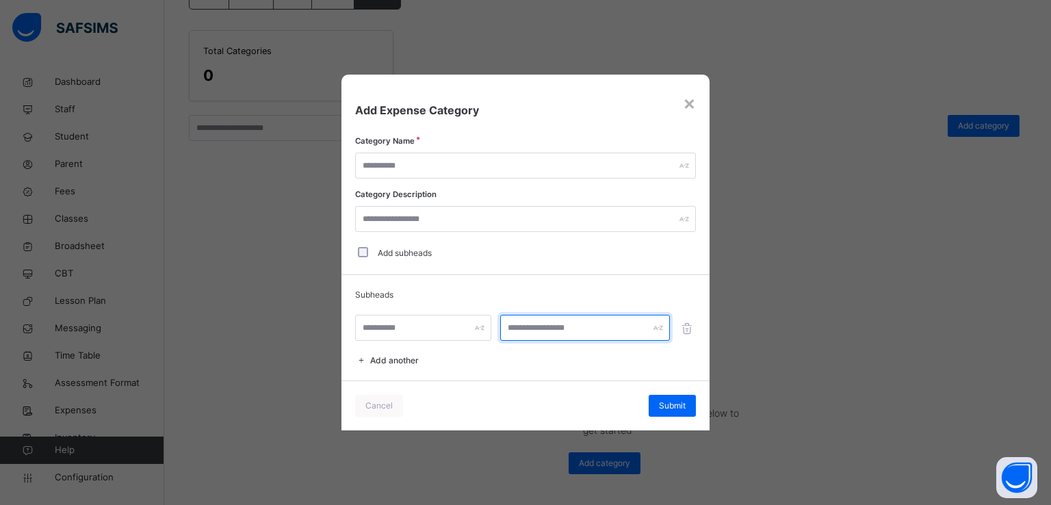
click at [554, 336] on input "text" at bounding box center [585, 328] width 170 height 26
click at [687, 107] on div "×" at bounding box center [689, 102] width 13 height 29
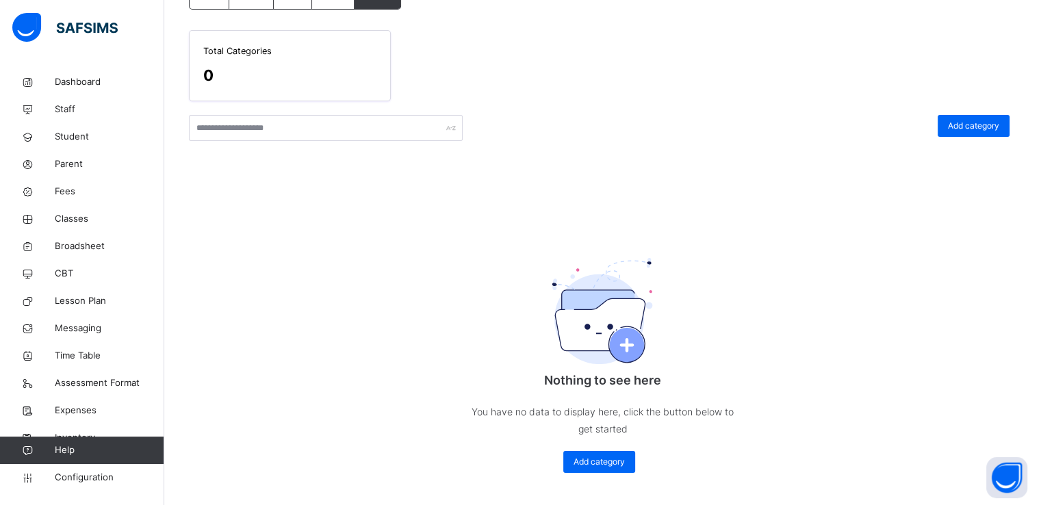
scroll to position [0, 0]
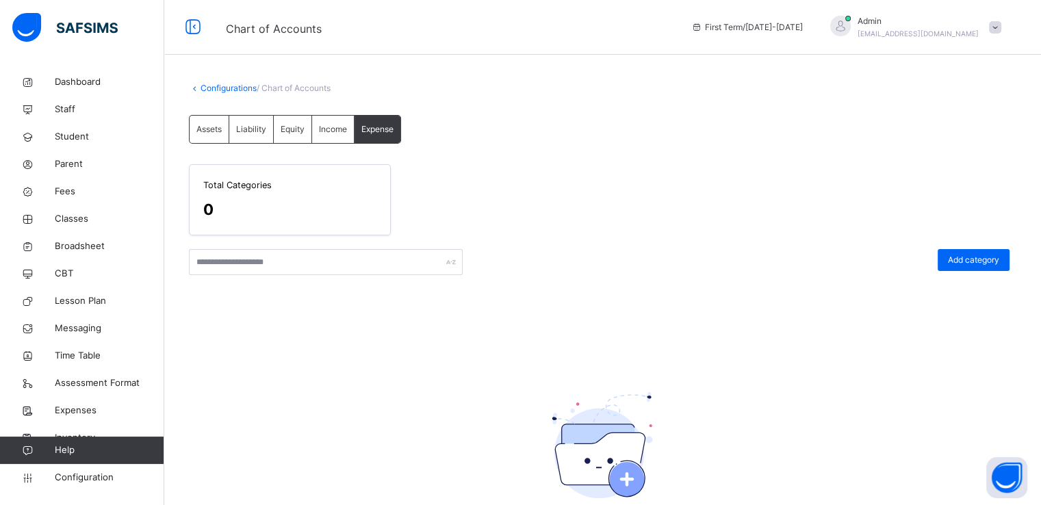
click at [326, 123] on span "Income" at bounding box center [333, 129] width 28 height 12
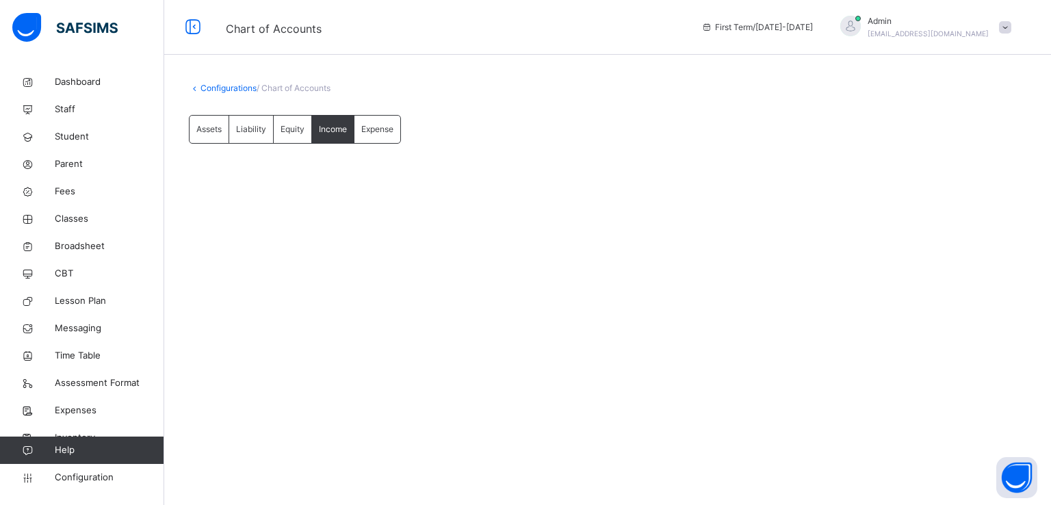
click at [291, 121] on div "Equity" at bounding box center [293, 129] width 38 height 27
click at [256, 122] on div "Liability" at bounding box center [251, 129] width 44 height 27
click at [211, 129] on span "Assets" at bounding box center [208, 129] width 25 height 12
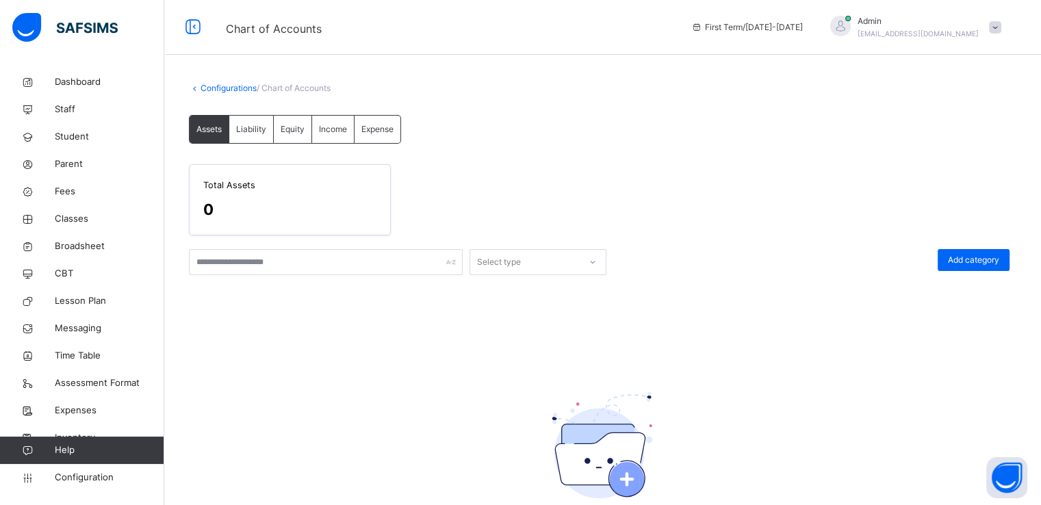
click at [244, 125] on span "Liability" at bounding box center [251, 129] width 30 height 12
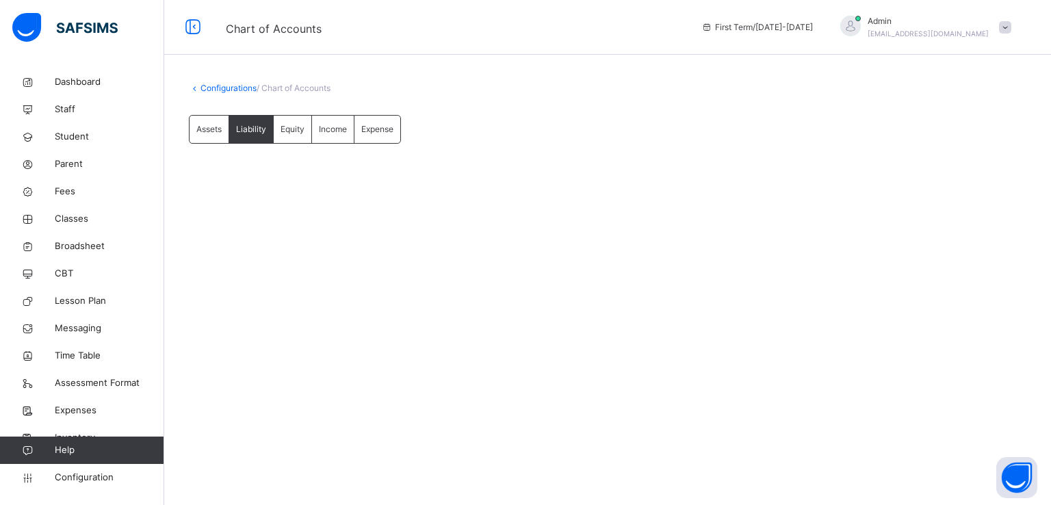
click at [295, 125] on span "Equity" at bounding box center [293, 129] width 24 height 12
click at [332, 135] on span "Income" at bounding box center [333, 129] width 28 height 12
click at [211, 86] on link "Configurations" at bounding box center [229, 88] width 56 height 10
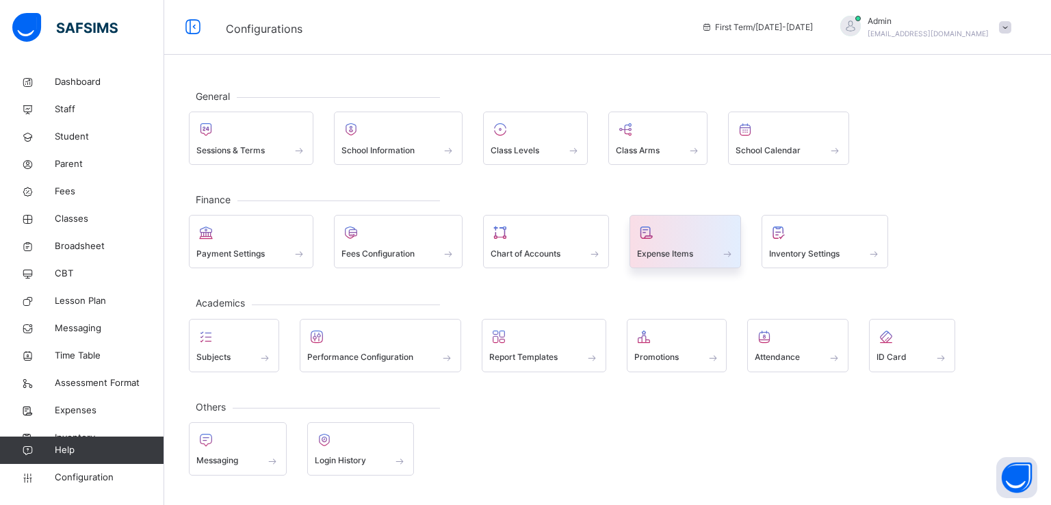
click at [682, 248] on span "Expense Items" at bounding box center [665, 254] width 56 height 12
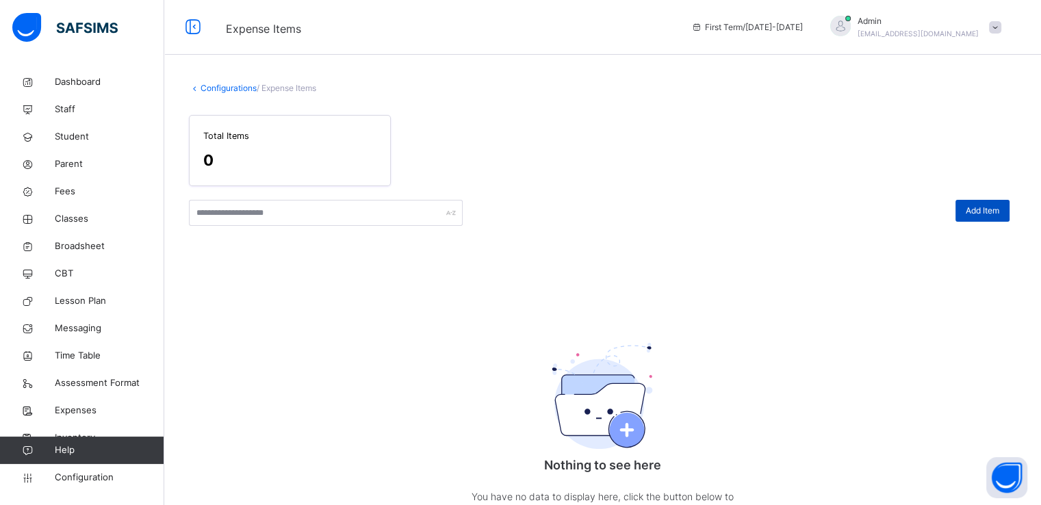
click at [986, 214] on span "Add Item" at bounding box center [983, 211] width 34 height 12
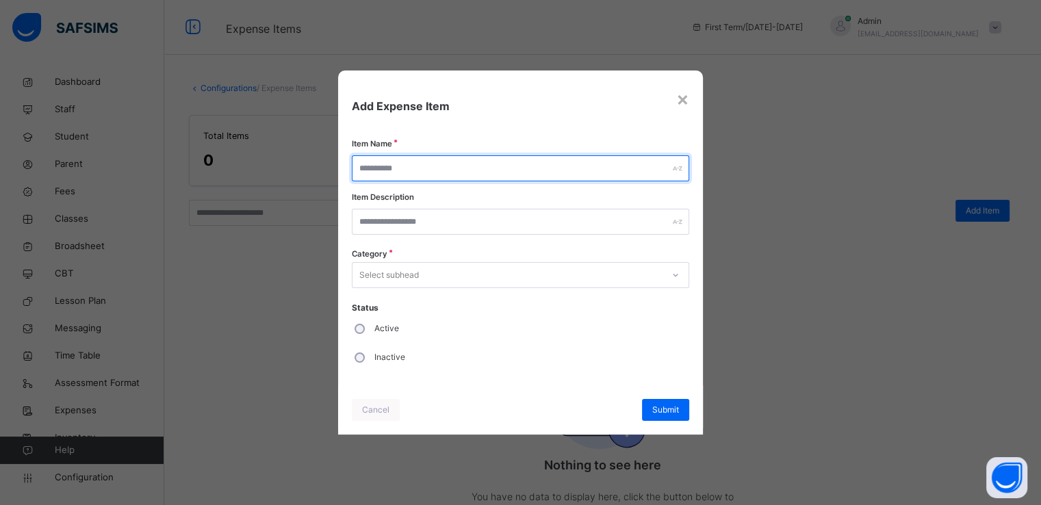
click at [525, 159] on input "text" at bounding box center [520, 168] width 337 height 26
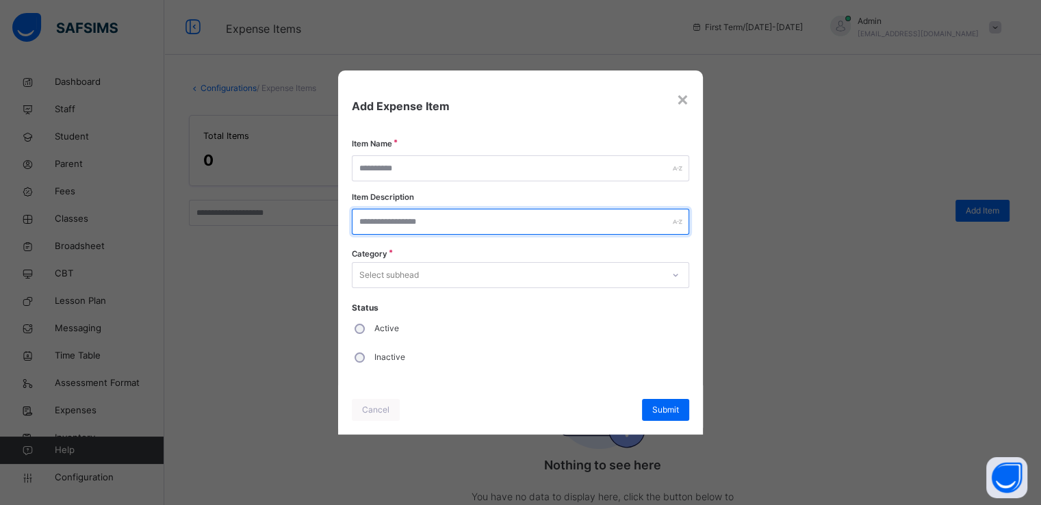
click at [449, 230] on input "text" at bounding box center [520, 222] width 337 height 26
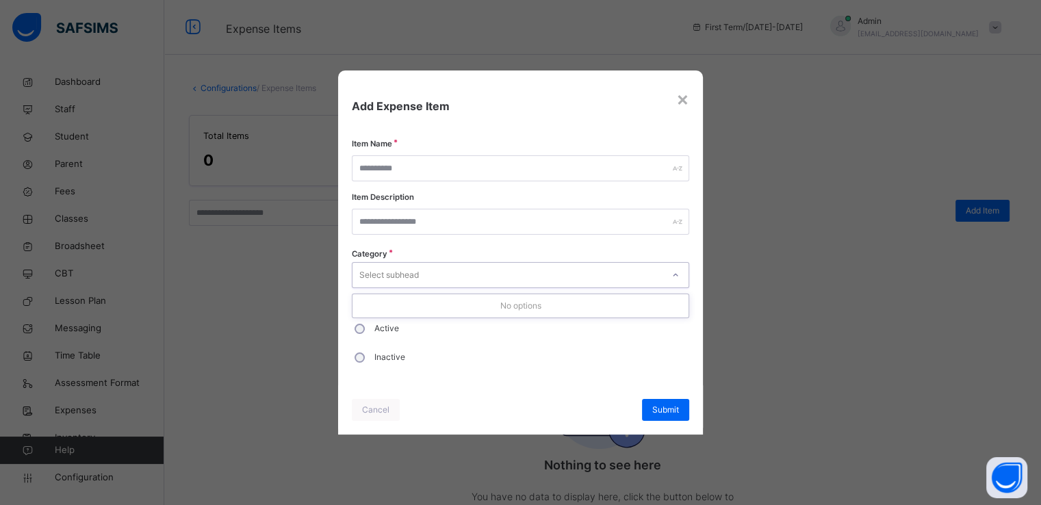
click at [424, 275] on div "Select subhead" at bounding box center [507, 275] width 309 height 21
click at [546, 109] on span "Add Expense Item" at bounding box center [520, 106] width 337 height 16
click at [720, 105] on div "× Add Expense Item Item Name Item Description Category Select subhead Status Ac…" at bounding box center [520, 252] width 1041 height 505
click at [682, 99] on div "×" at bounding box center [682, 98] width 13 height 29
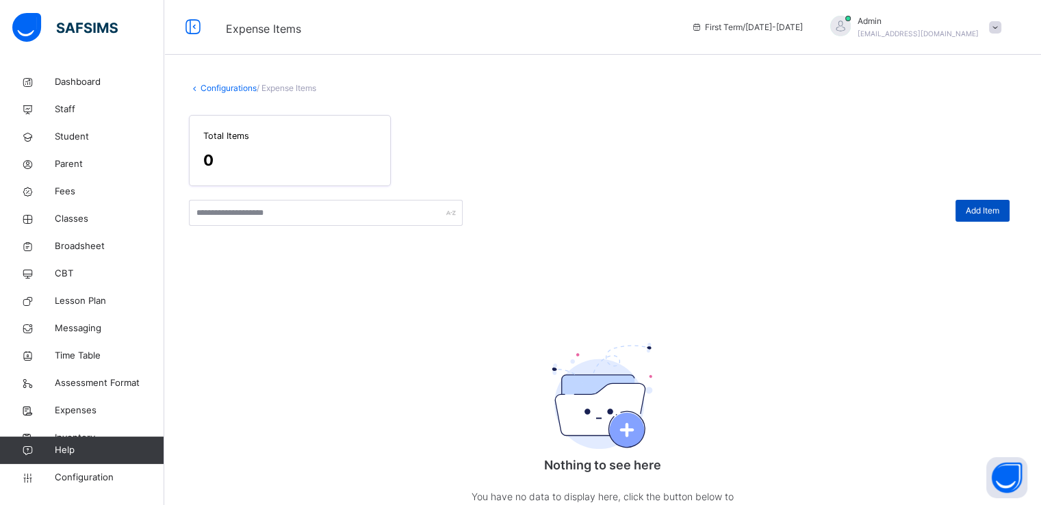
click at [987, 210] on span "Add Item" at bounding box center [983, 211] width 34 height 12
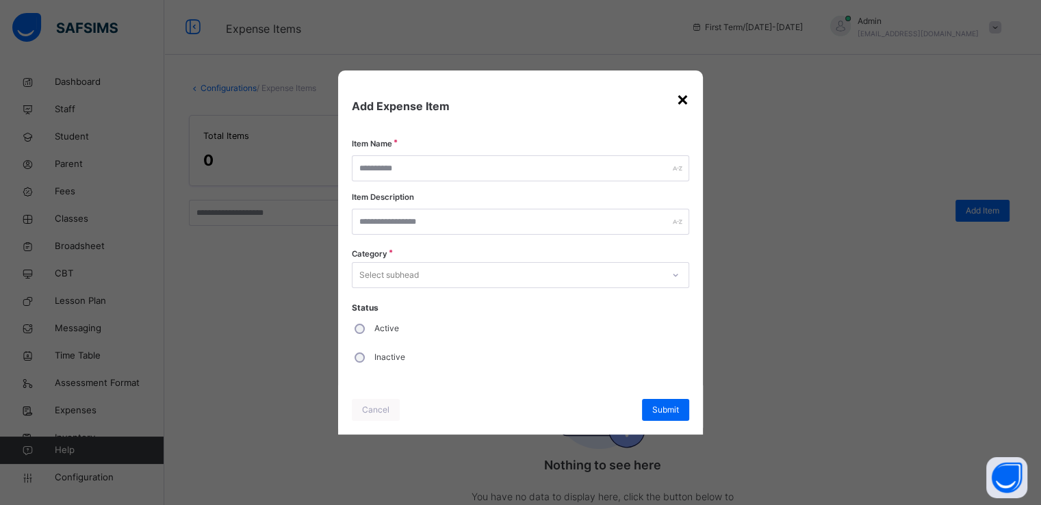
click at [682, 100] on div "×" at bounding box center [682, 98] width 13 height 29
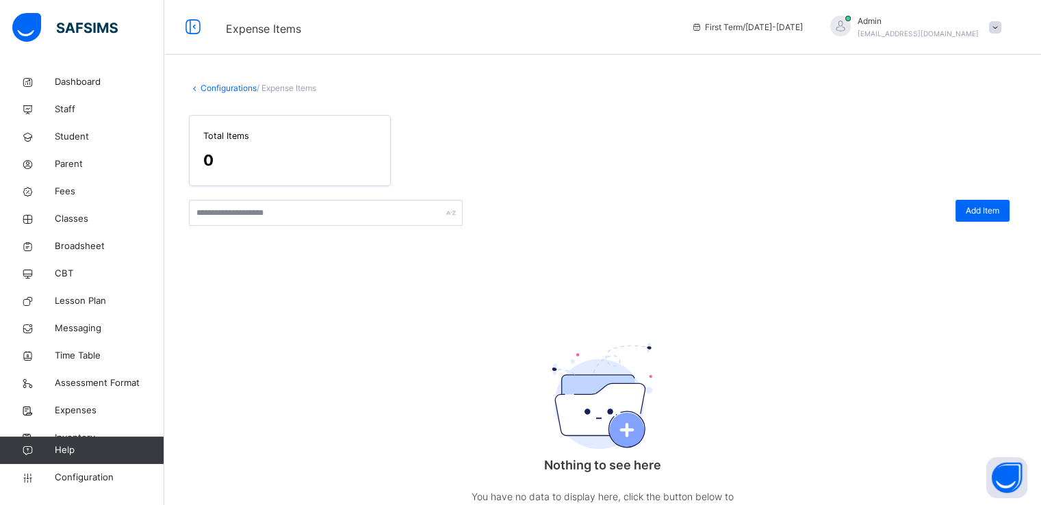
click at [212, 88] on link "Configurations" at bounding box center [229, 88] width 56 height 10
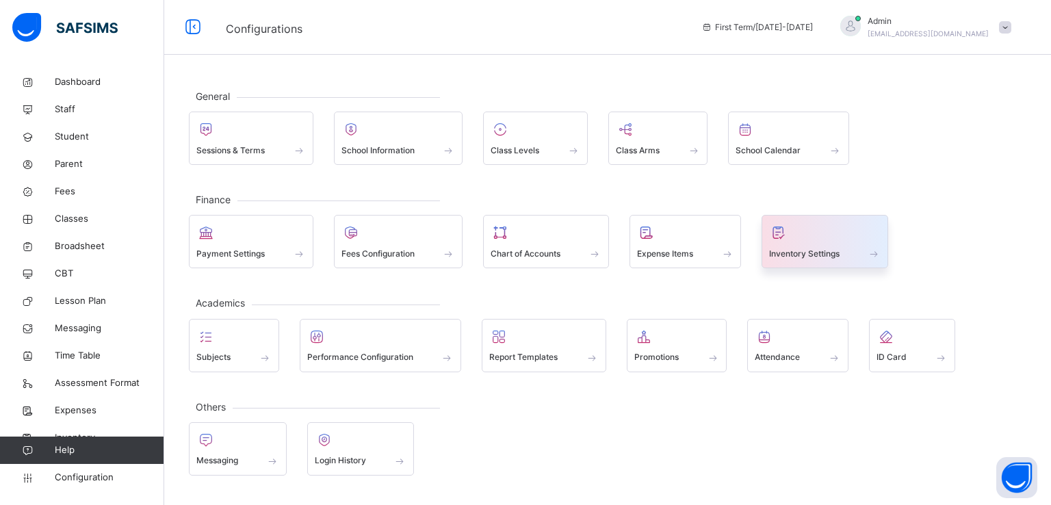
click at [810, 243] on span at bounding box center [825, 244] width 112 height 3
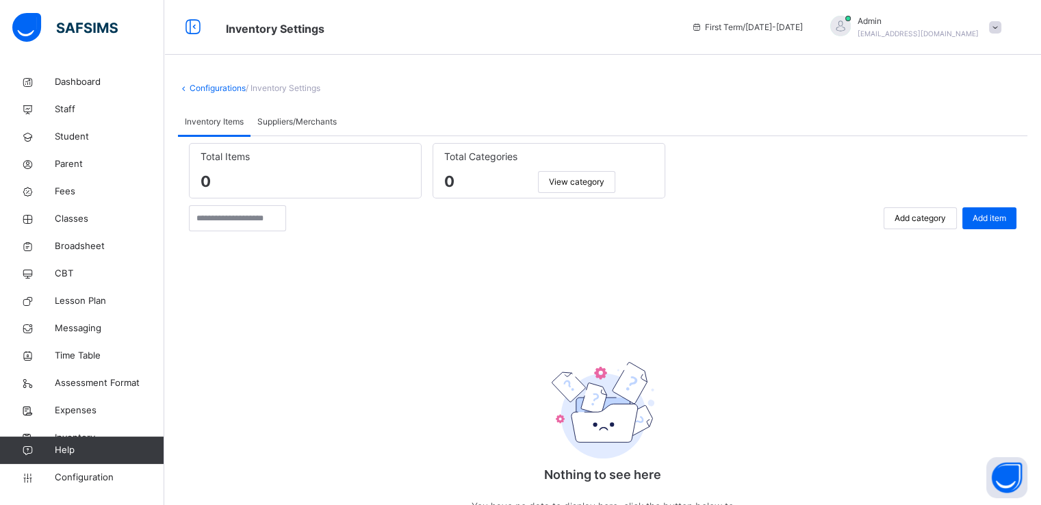
click at [293, 117] on span "Suppliers/Merchants" at bounding box center [296, 122] width 79 height 12
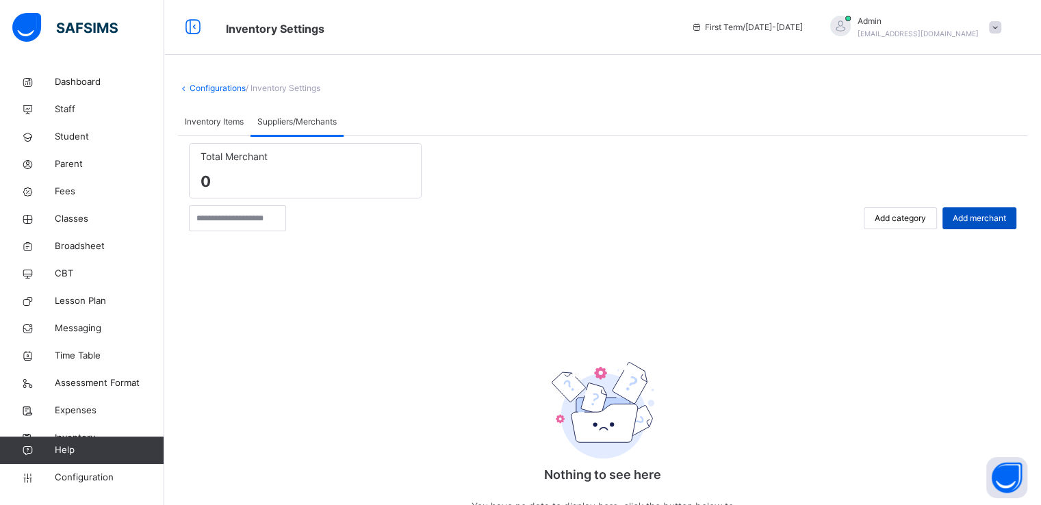
click at [999, 219] on span "Add merchant" at bounding box center [979, 218] width 53 height 12
